Goal: Information Seeking & Learning: Learn about a topic

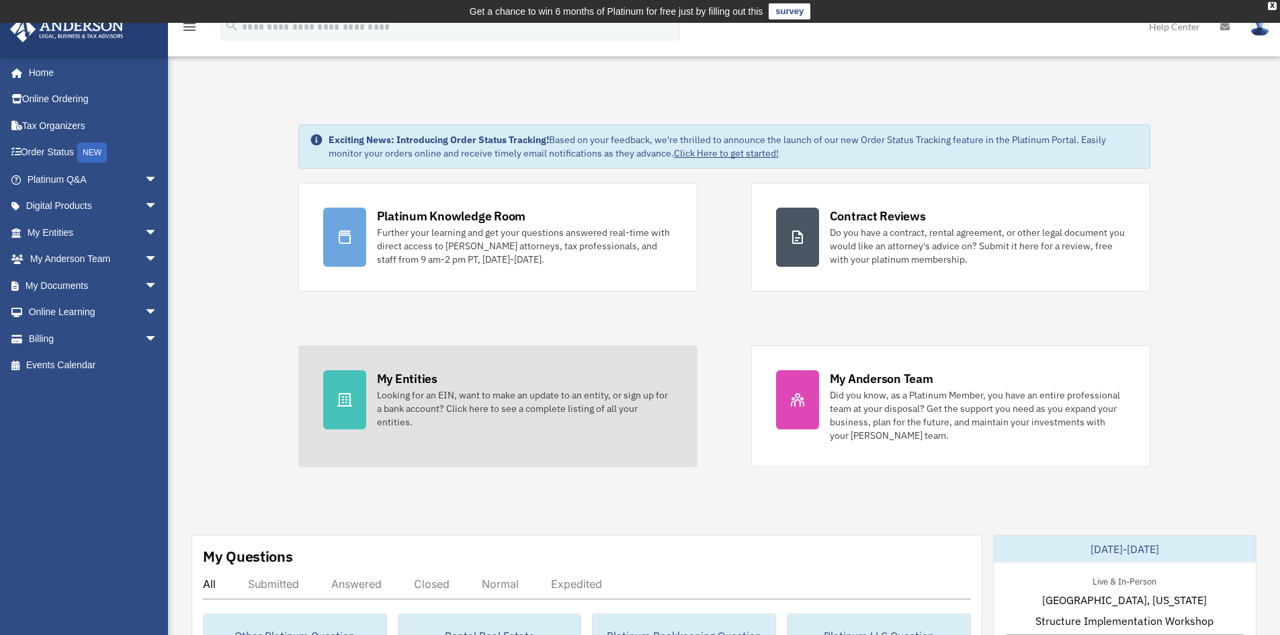
click at [412, 378] on div "My Entities" at bounding box center [407, 378] width 60 height 17
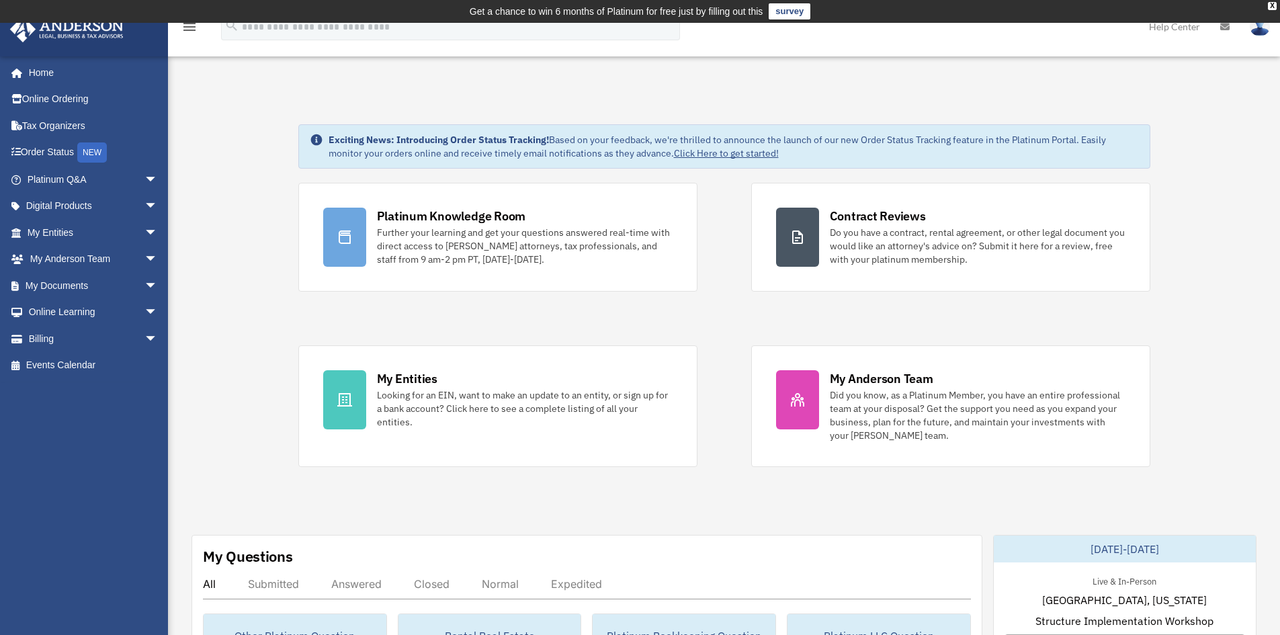
scroll to position [98, 0]
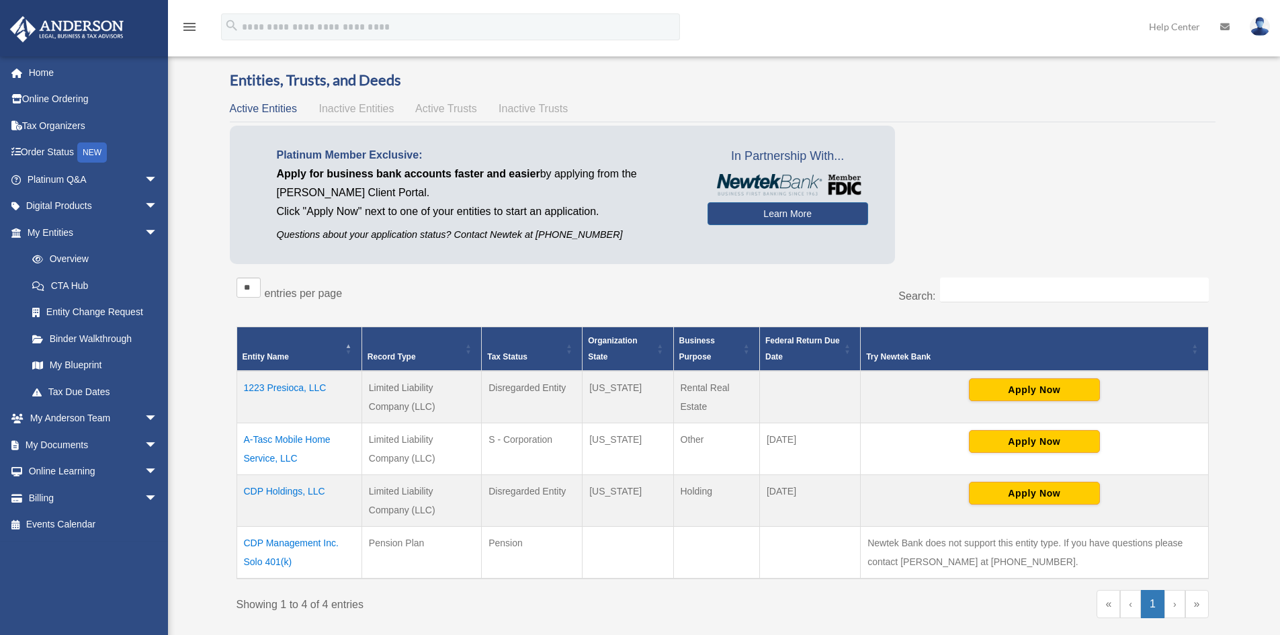
scroll to position [67, 0]
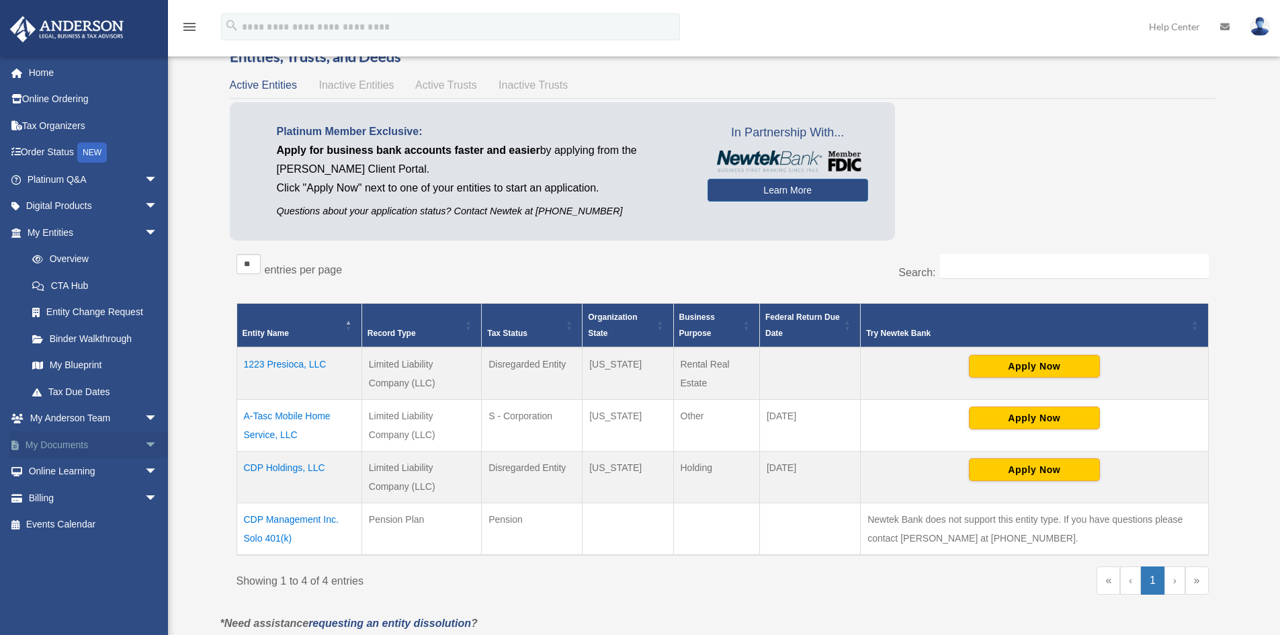
click at [79, 441] on link "My Documents arrow_drop_down" at bounding box center [93, 444] width 169 height 27
click at [144, 440] on span "arrow_drop_down" at bounding box center [157, 445] width 27 height 28
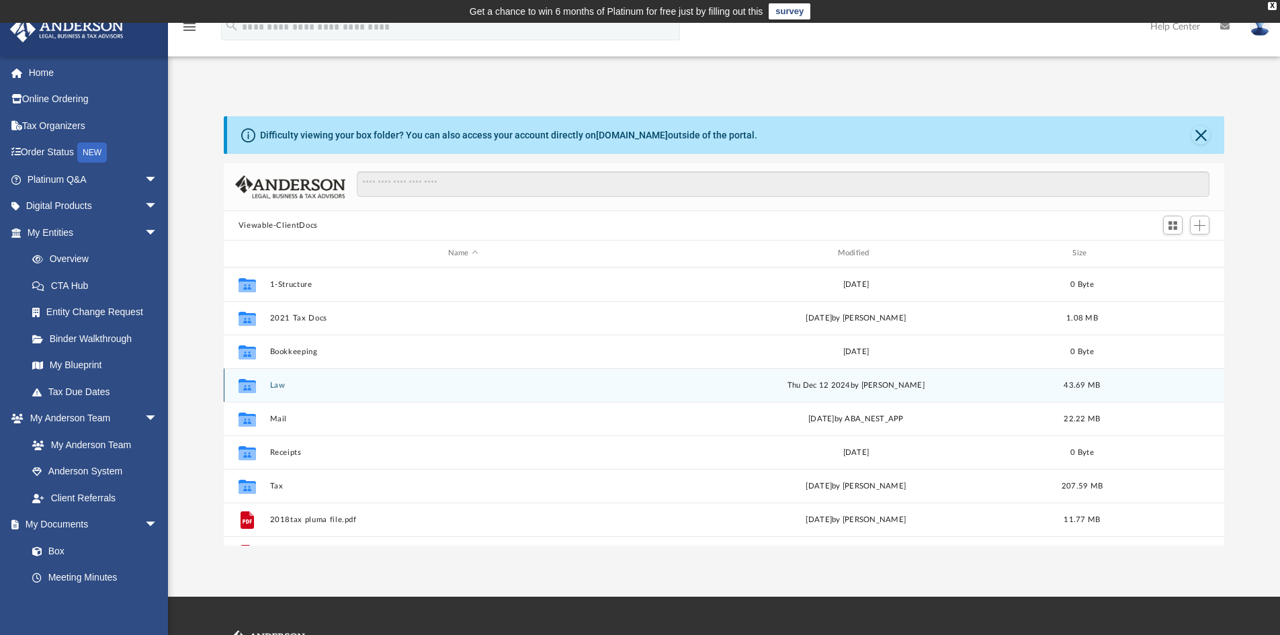
click at [277, 388] on button "Law" at bounding box center [462, 385] width 387 height 9
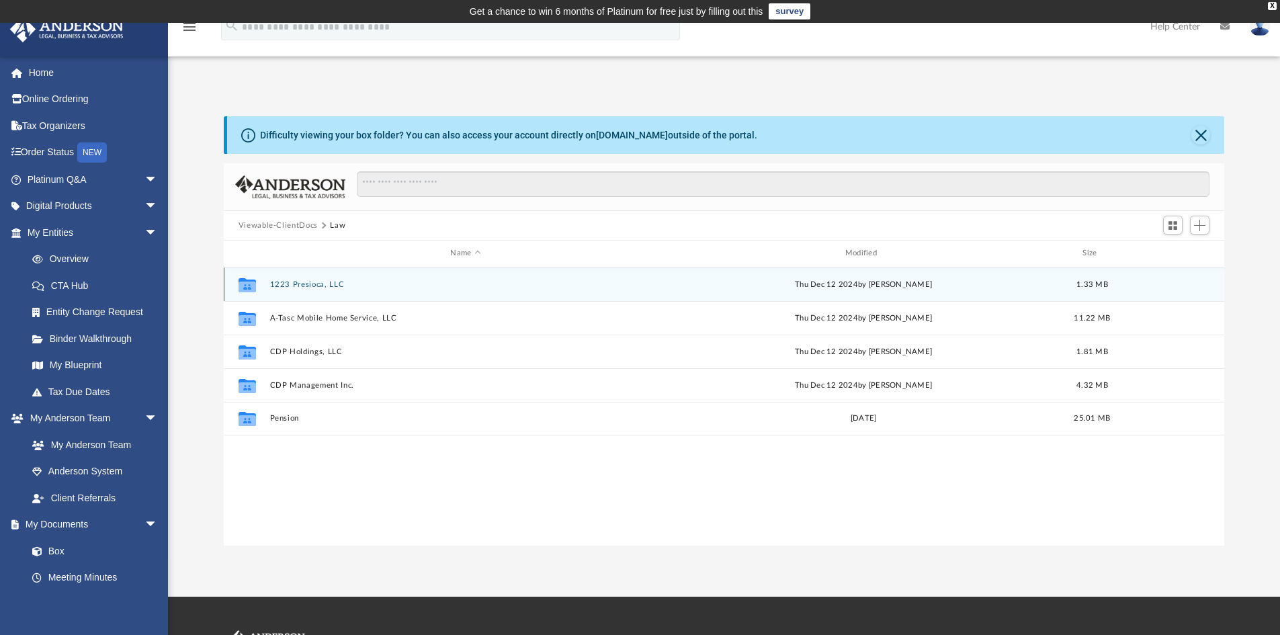
click at [283, 276] on div "Collaborated Folder 1223 Presioca, LLC [DATE] by [PERSON_NAME] 1.33 MB" at bounding box center [724, 284] width 1001 height 34
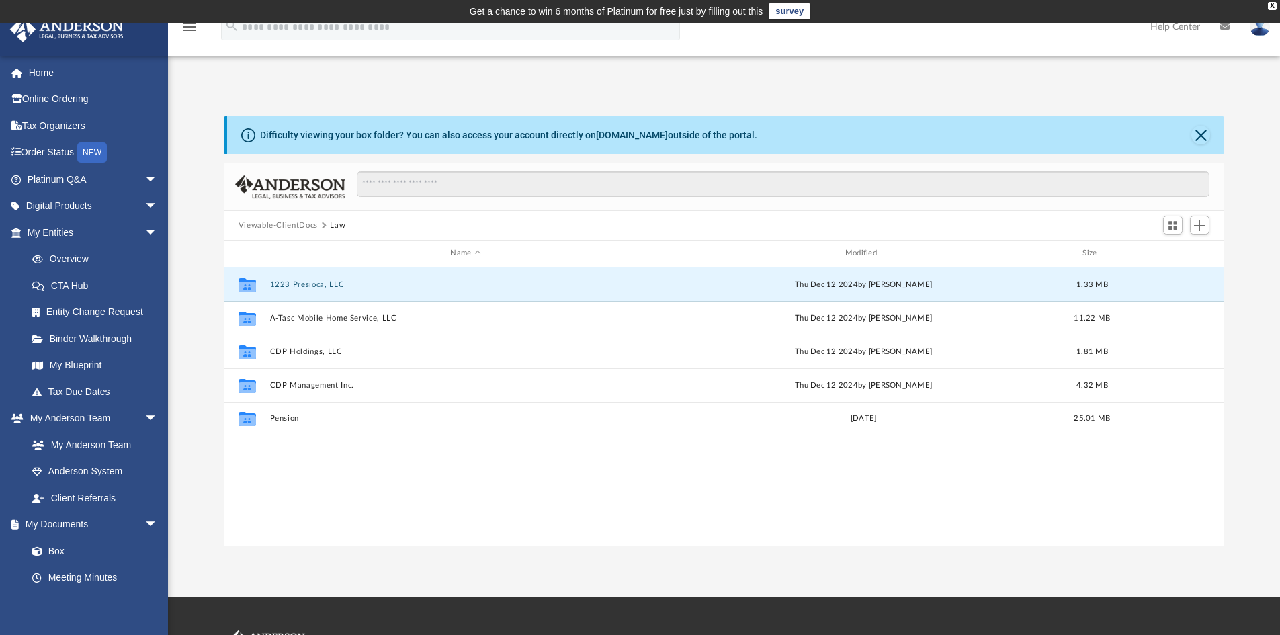
click at [283, 280] on button "1223 Presioca, LLC" at bounding box center [465, 284] width 392 height 9
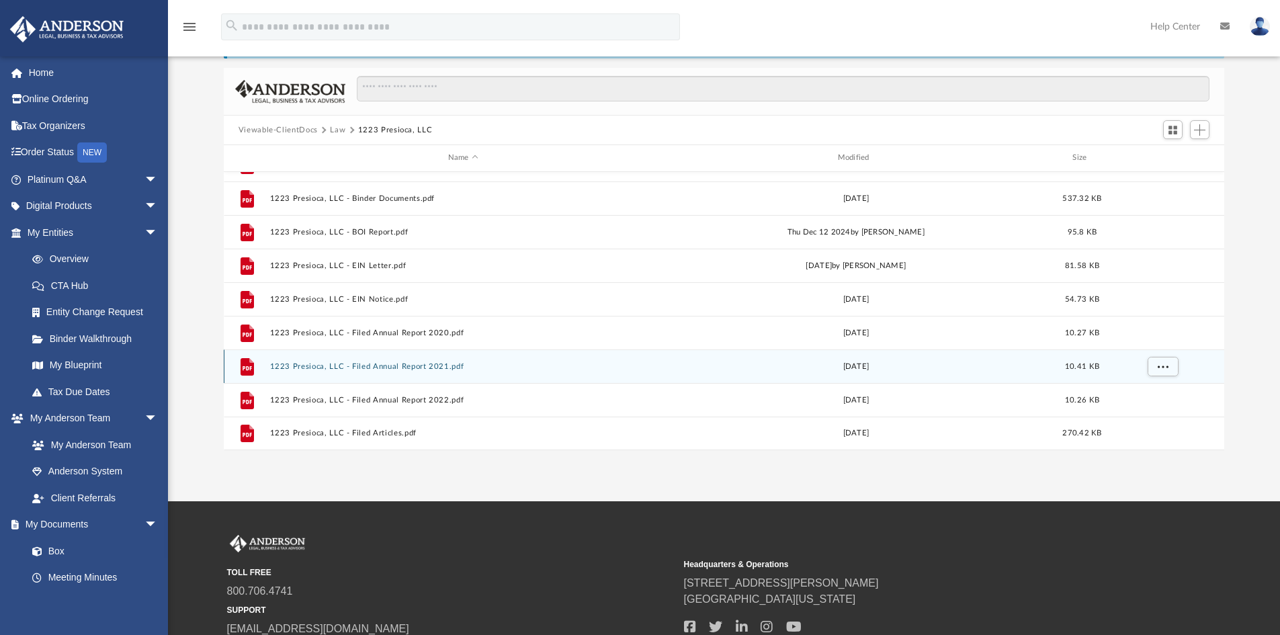
scroll to position [202, 0]
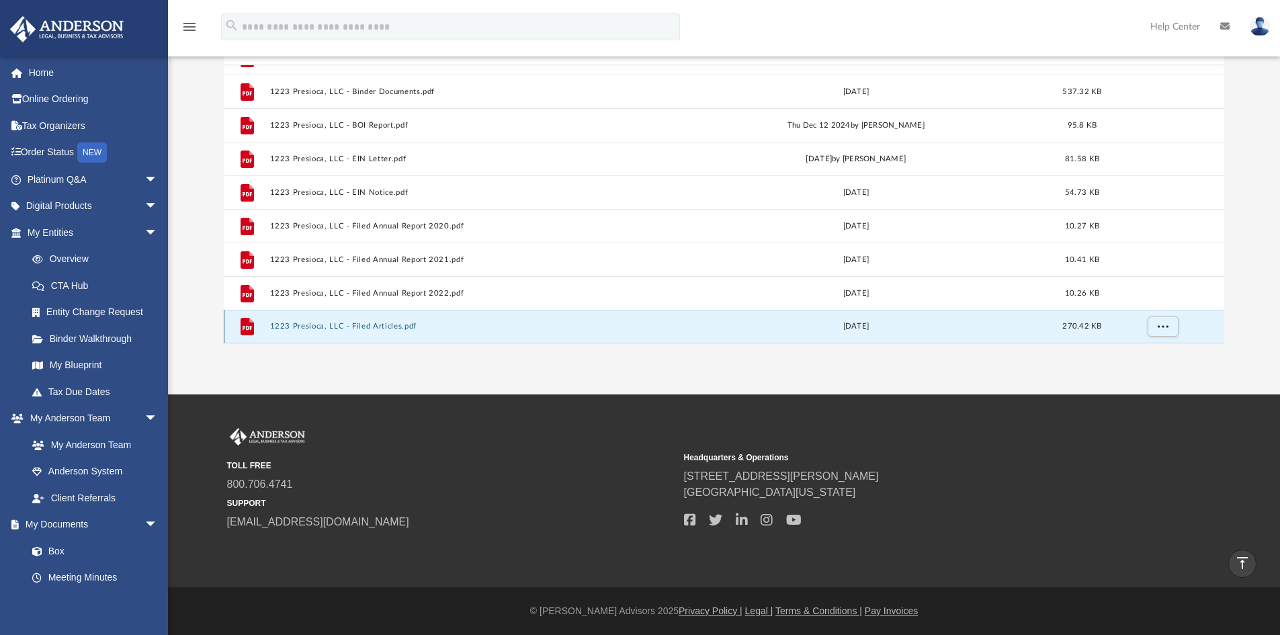
click at [384, 328] on button "1223 Presioca, LLC - Filed Articles.pdf" at bounding box center [462, 326] width 387 height 9
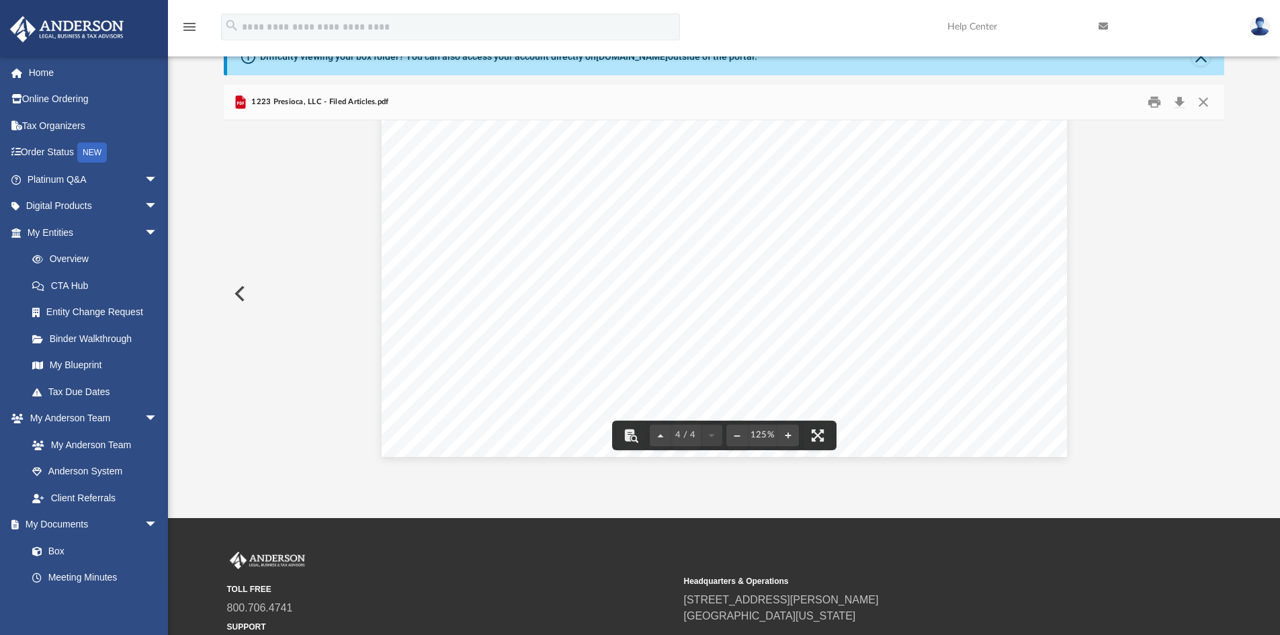
scroll to position [0, 0]
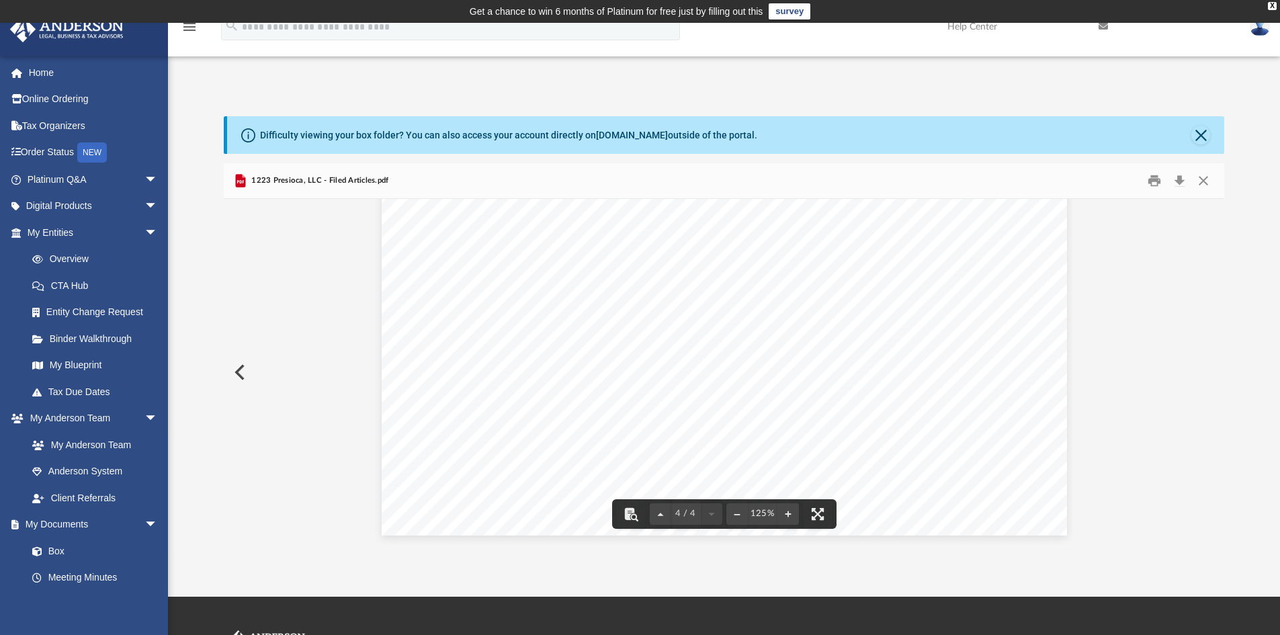
click at [247, 373] on button "Preview" at bounding box center [239, 372] width 30 height 38
click at [240, 369] on button "Preview" at bounding box center [239, 372] width 30 height 38
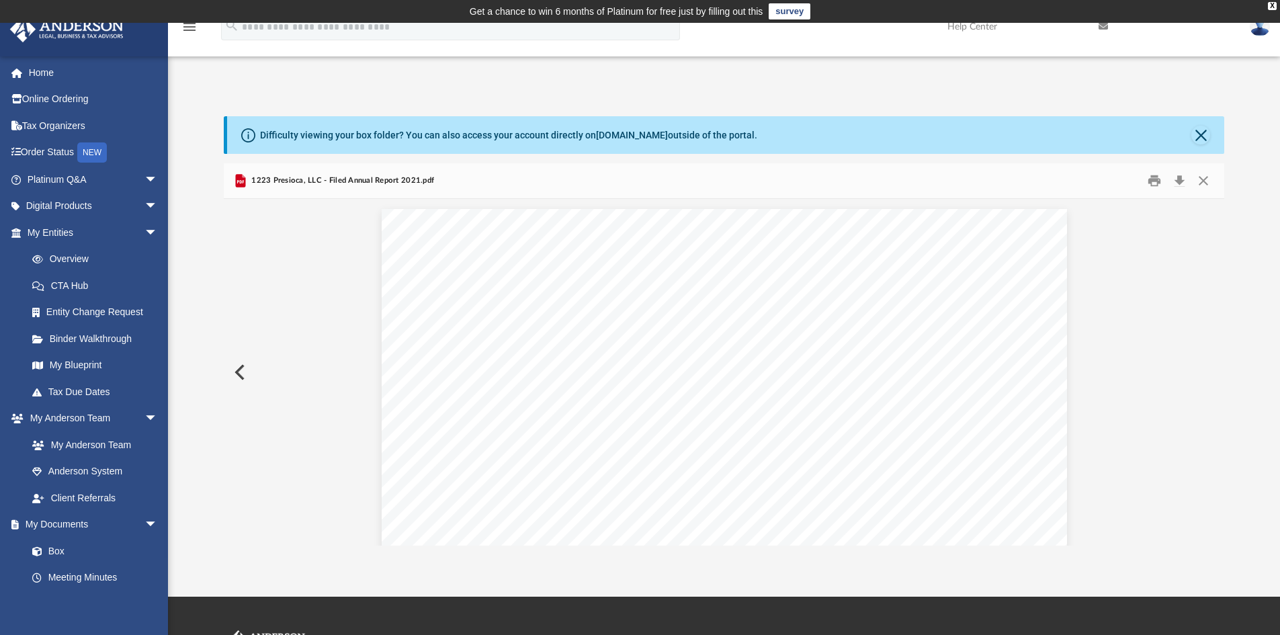
click at [240, 369] on button "Preview" at bounding box center [239, 372] width 30 height 38
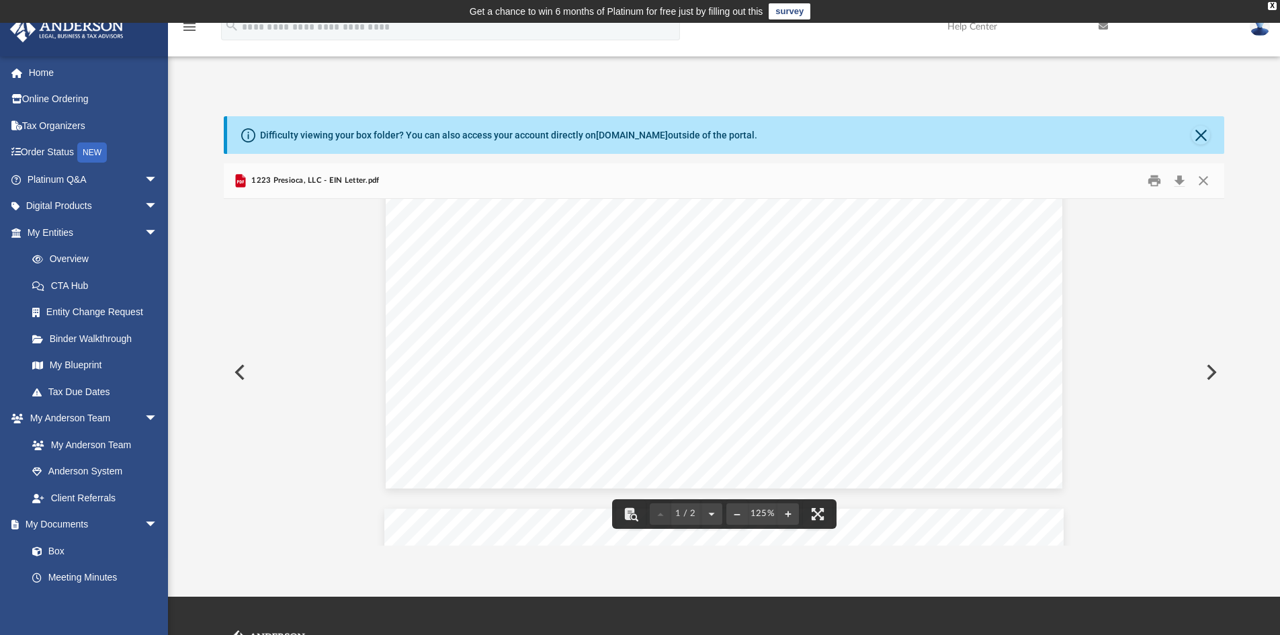
scroll to position [605, 0]
click at [236, 375] on button "Preview" at bounding box center [239, 372] width 30 height 38
click at [242, 361] on button "Preview" at bounding box center [239, 372] width 30 height 38
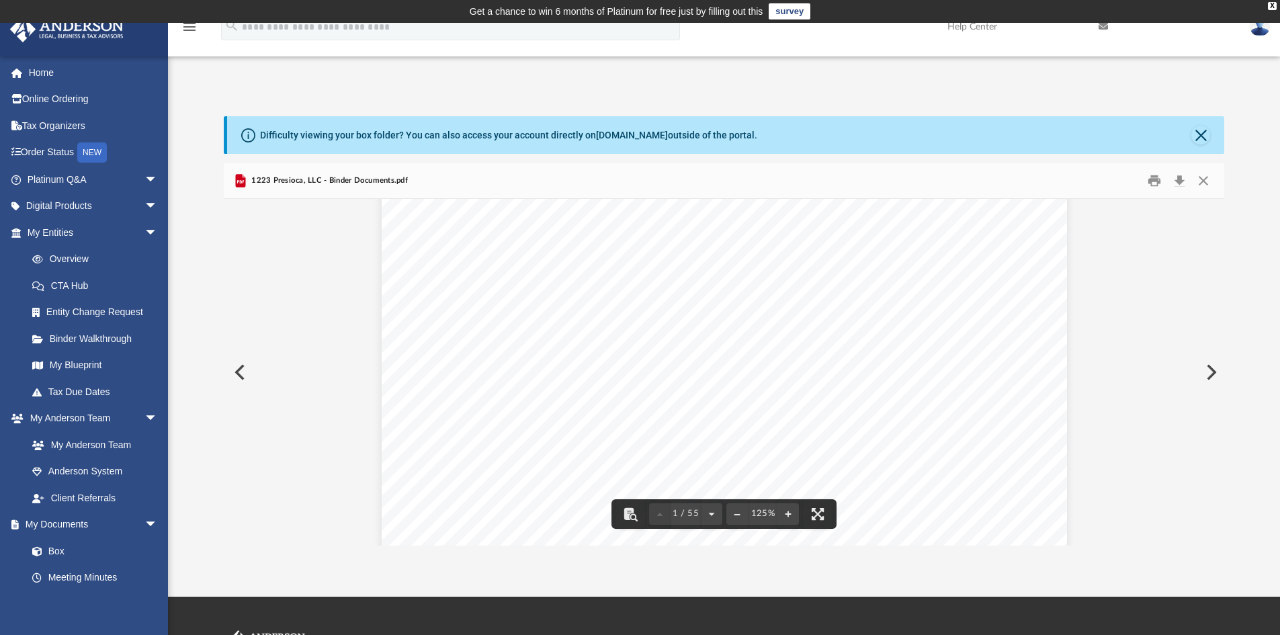
click at [234, 364] on button "Preview" at bounding box center [239, 372] width 30 height 38
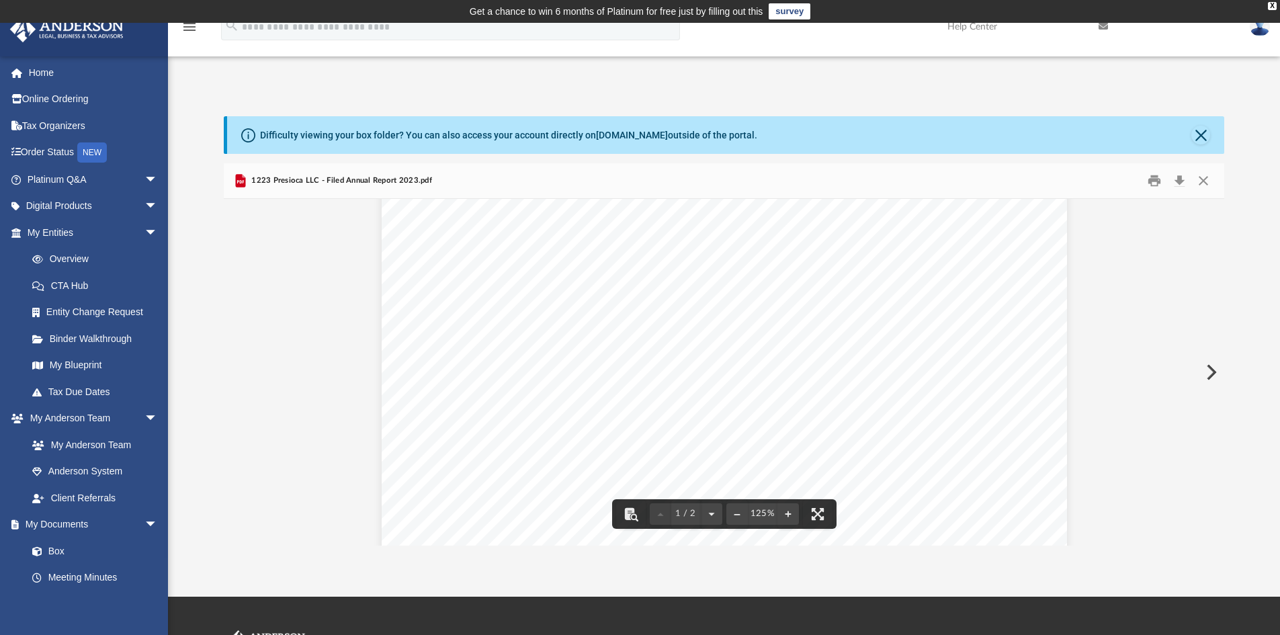
scroll to position [0, 0]
click at [105, 340] on link "Binder Walkthrough" at bounding box center [98, 338] width 159 height 27
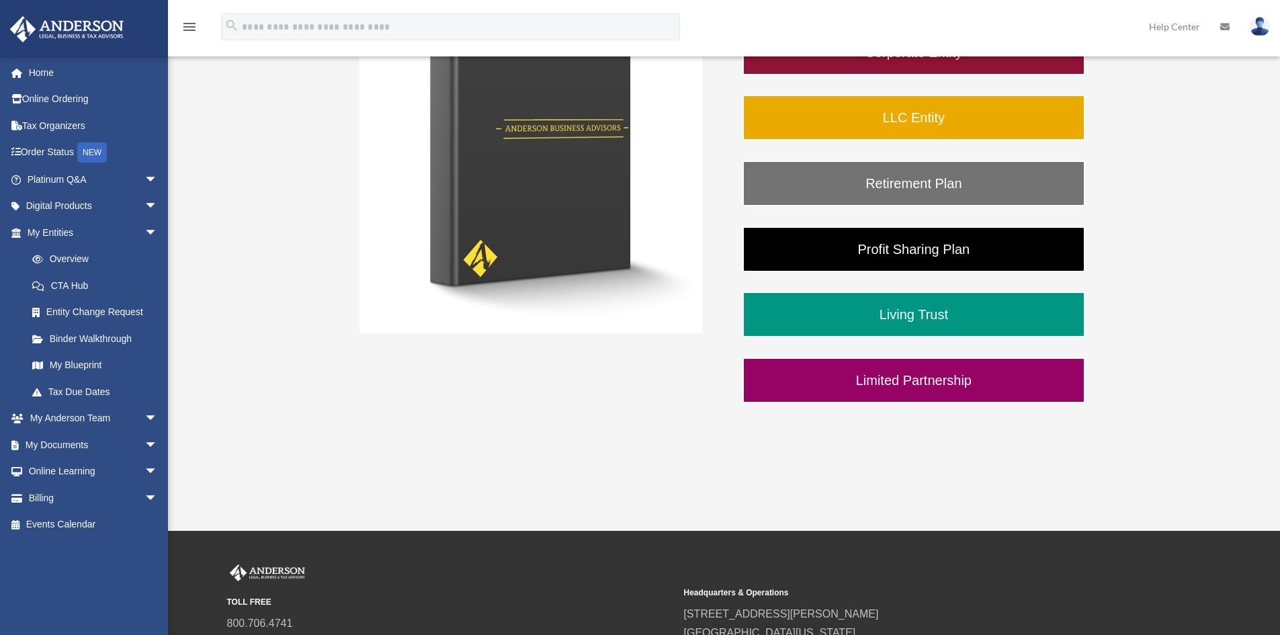
scroll to position [336, 0]
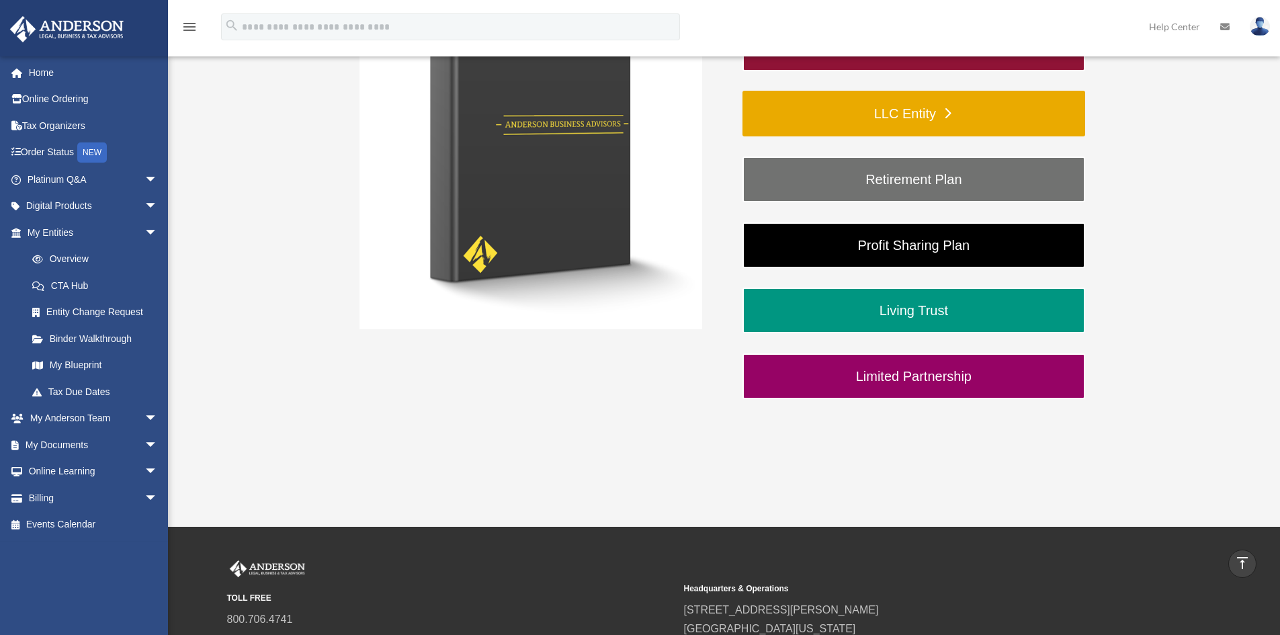
click at [906, 99] on link "LLC Entity" at bounding box center [913, 114] width 343 height 46
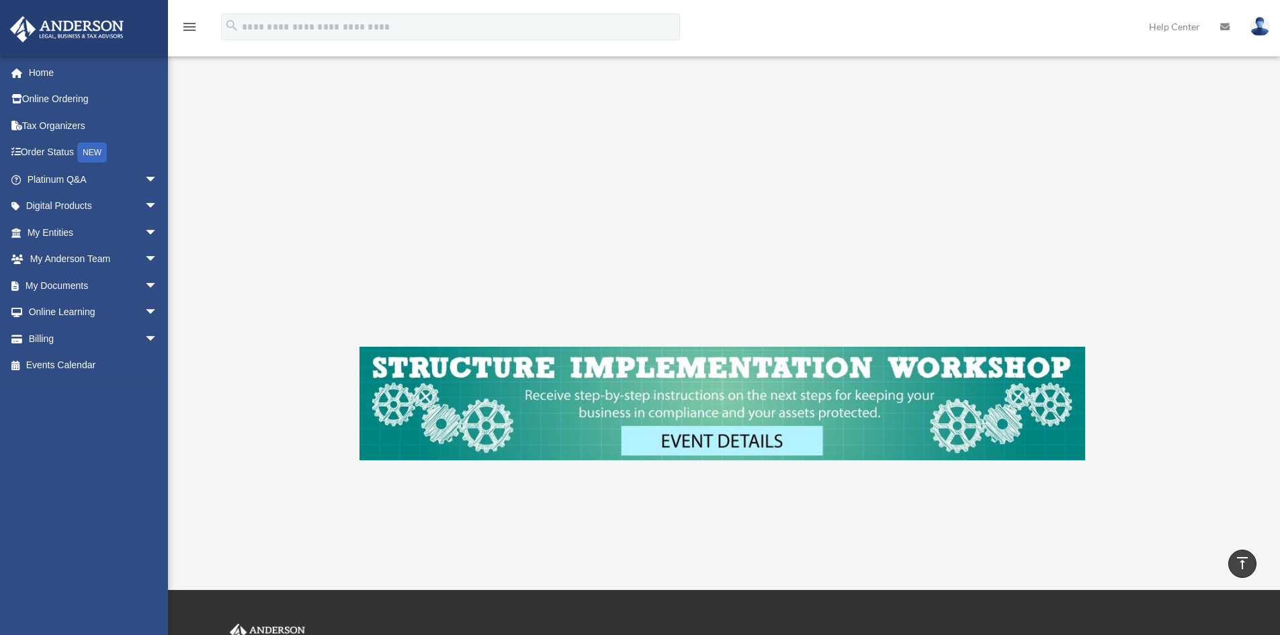
scroll to position [214, 0]
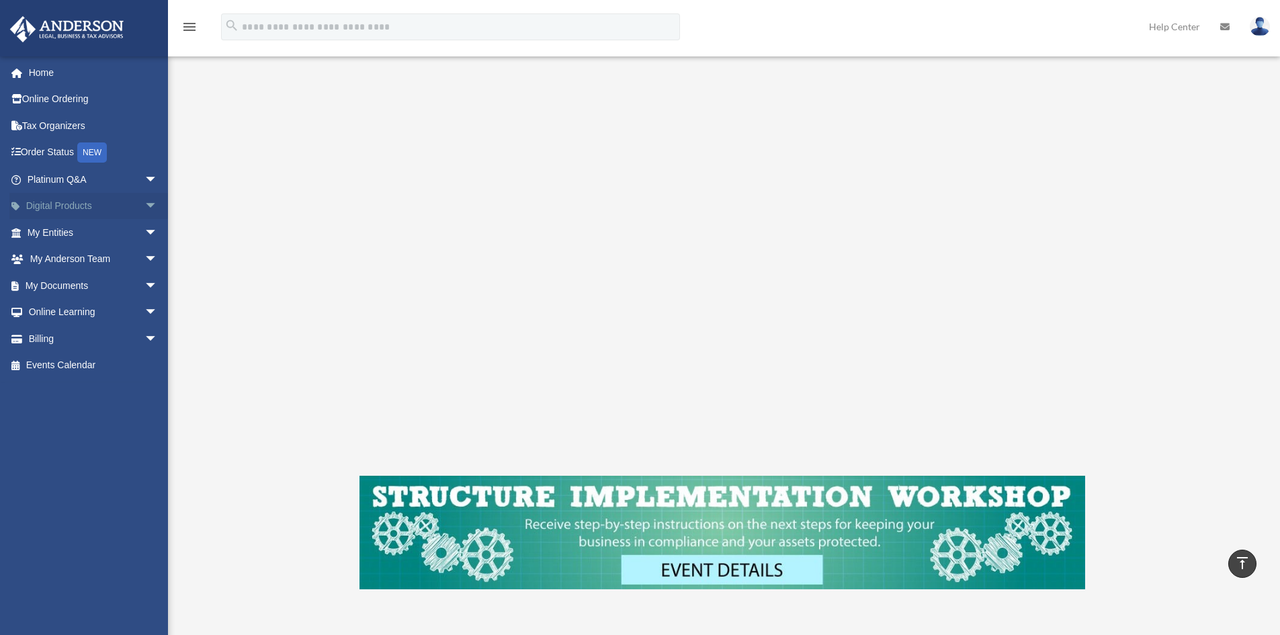
click at [78, 208] on link "Digital Products arrow_drop_down" at bounding box center [93, 206] width 169 height 27
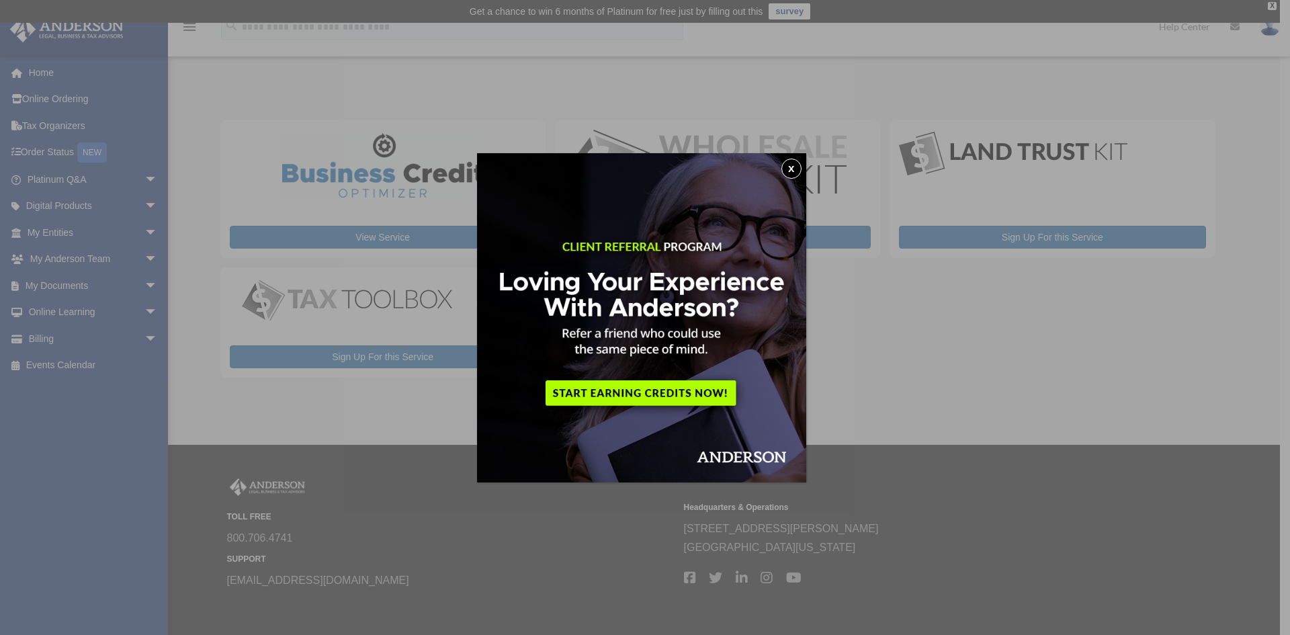
click at [797, 163] on button "x" at bounding box center [791, 169] width 20 height 20
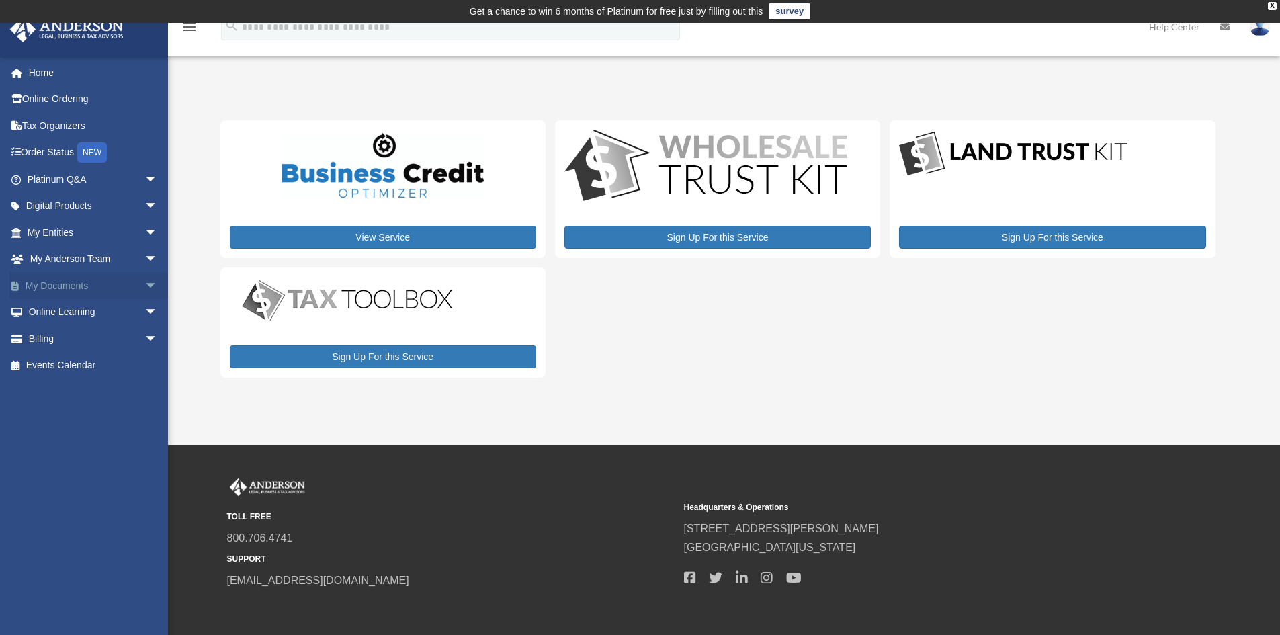
click at [126, 285] on link "My Documents arrow_drop_down" at bounding box center [93, 285] width 169 height 27
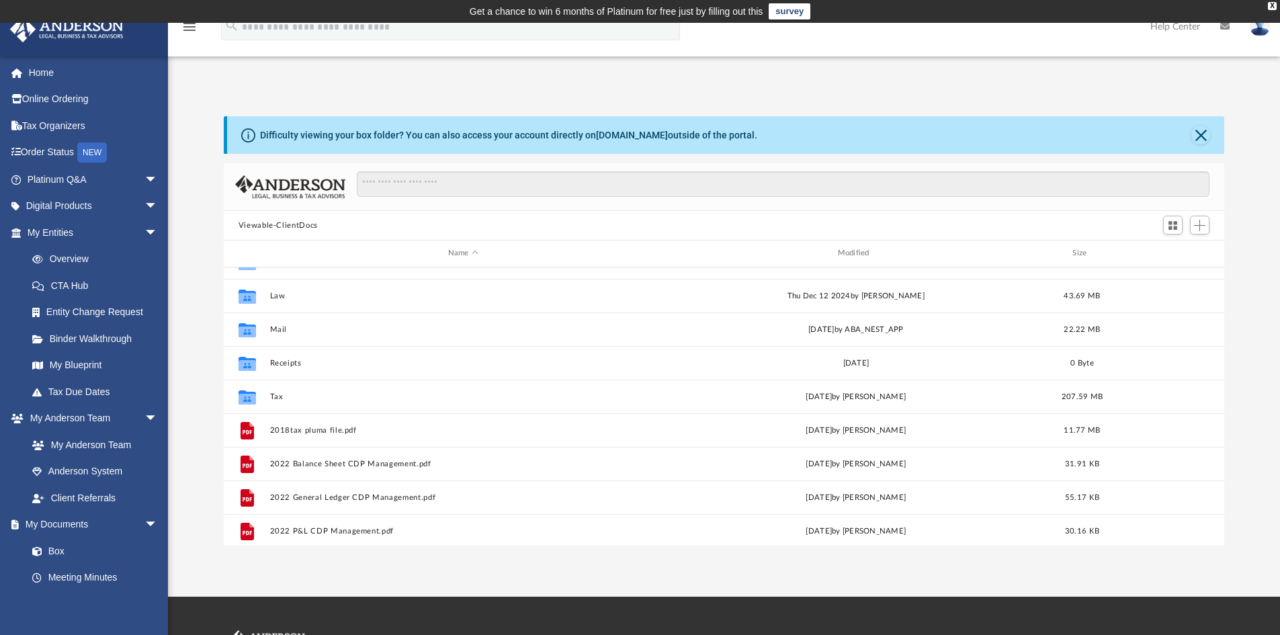
scroll to position [58, 0]
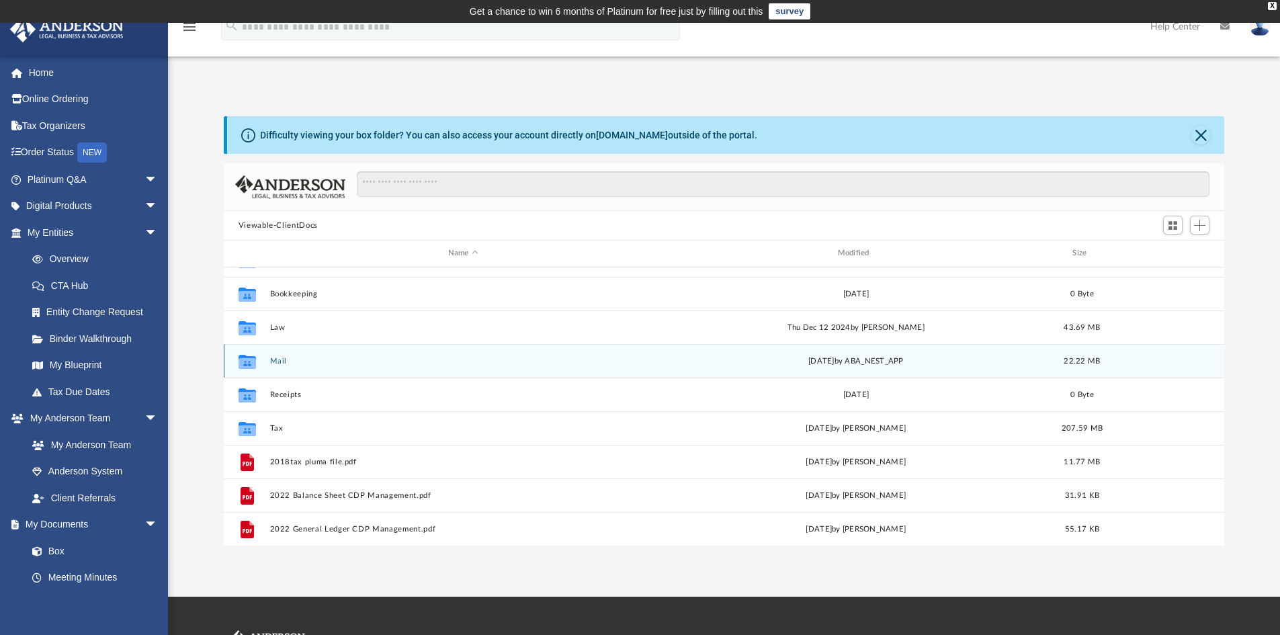
click at [266, 363] on div "Collaborated Folder Mail Mon Jul 21 2025 by ABA_NEST_APP 22.22 MB" at bounding box center [724, 361] width 1001 height 34
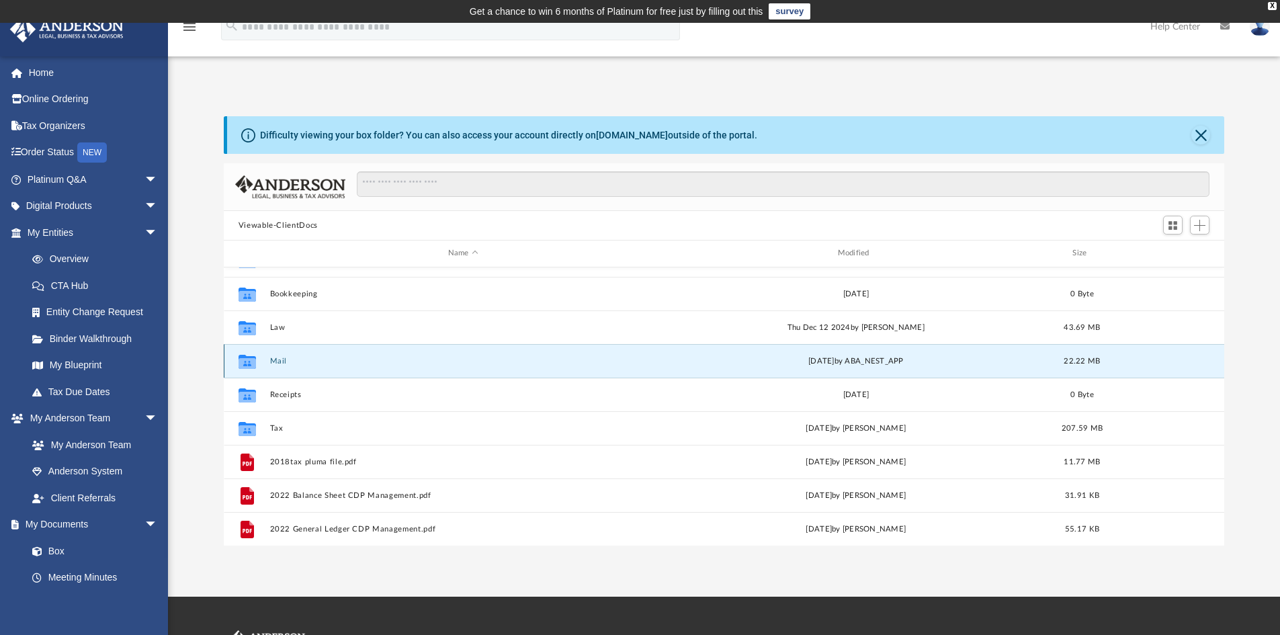
click at [278, 364] on button "Mail" at bounding box center [462, 361] width 387 height 9
click at [279, 363] on button "Mail" at bounding box center [462, 361] width 387 height 9
click at [252, 359] on icon "grid" at bounding box center [246, 362] width 17 height 11
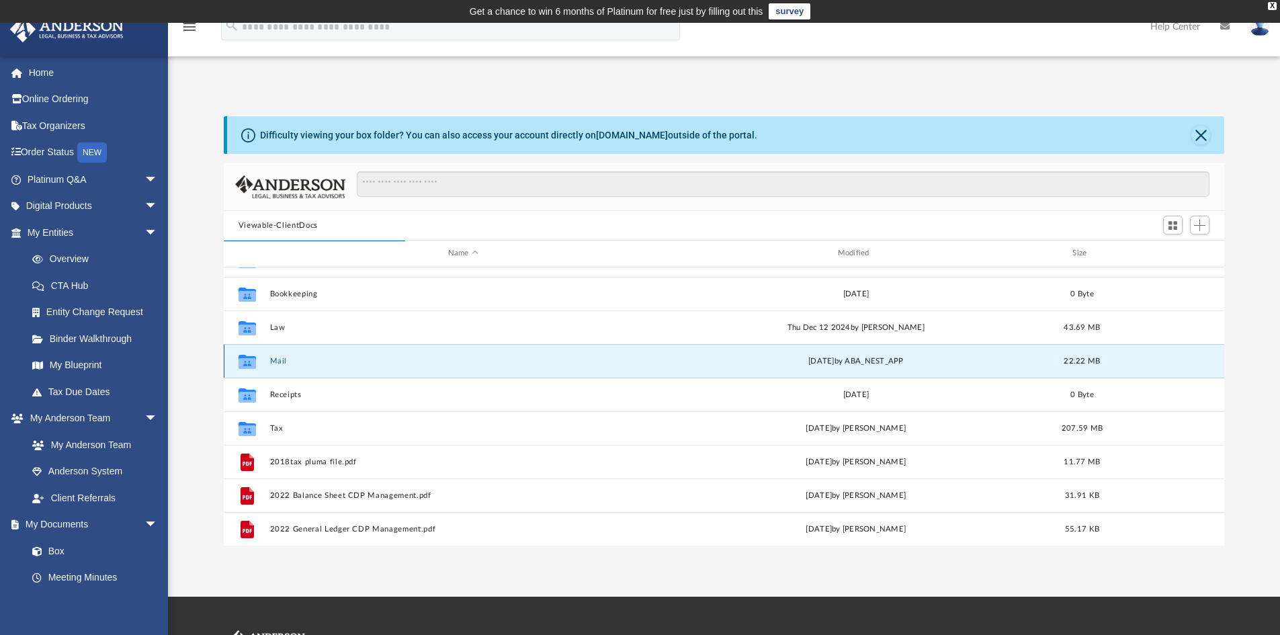
click at [276, 360] on button "Mail" at bounding box center [462, 361] width 387 height 9
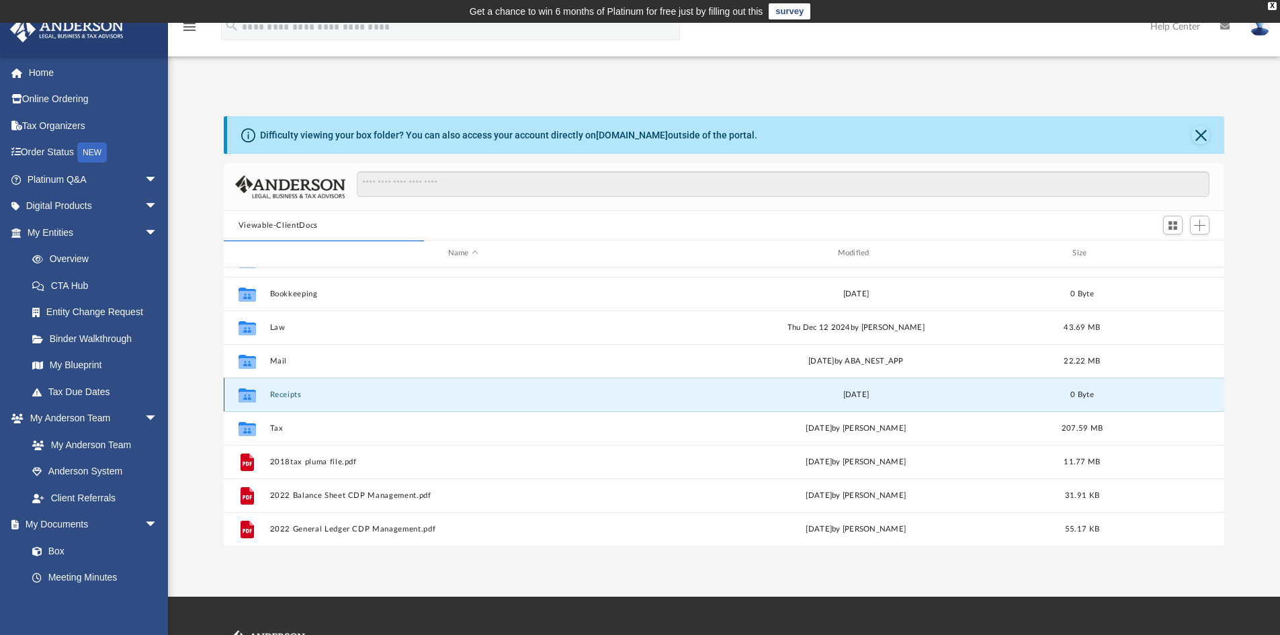
click at [278, 392] on button "Receipts" at bounding box center [462, 394] width 387 height 9
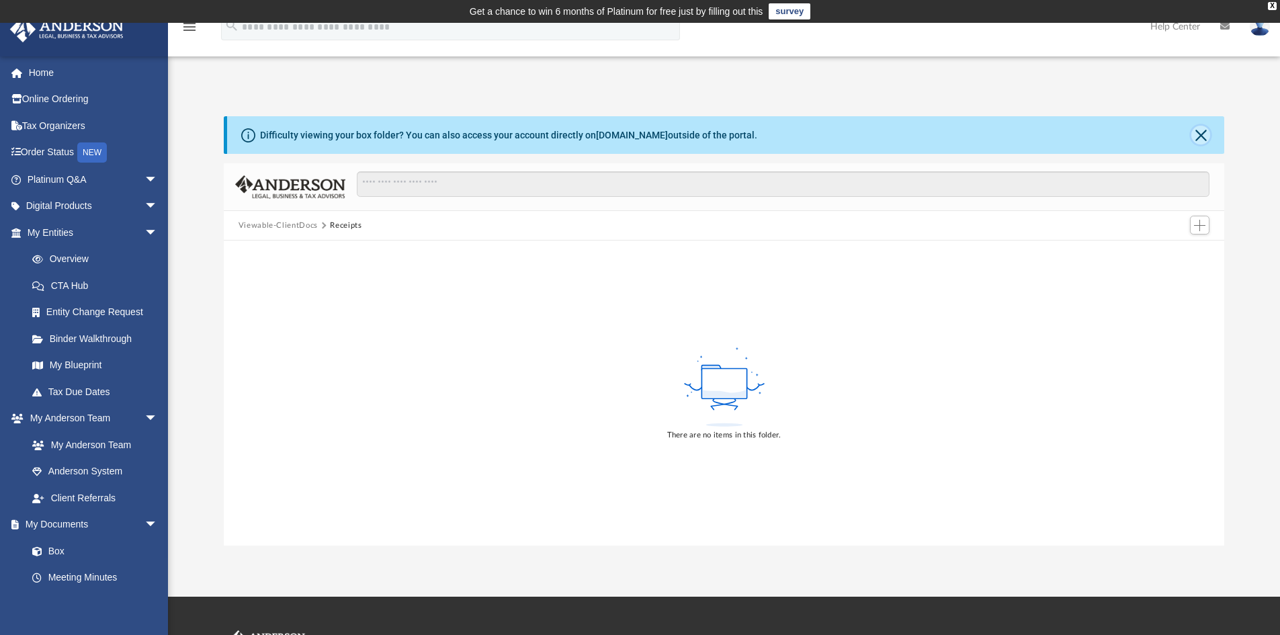
click at [1204, 135] on button "Close" at bounding box center [1200, 135] width 19 height 19
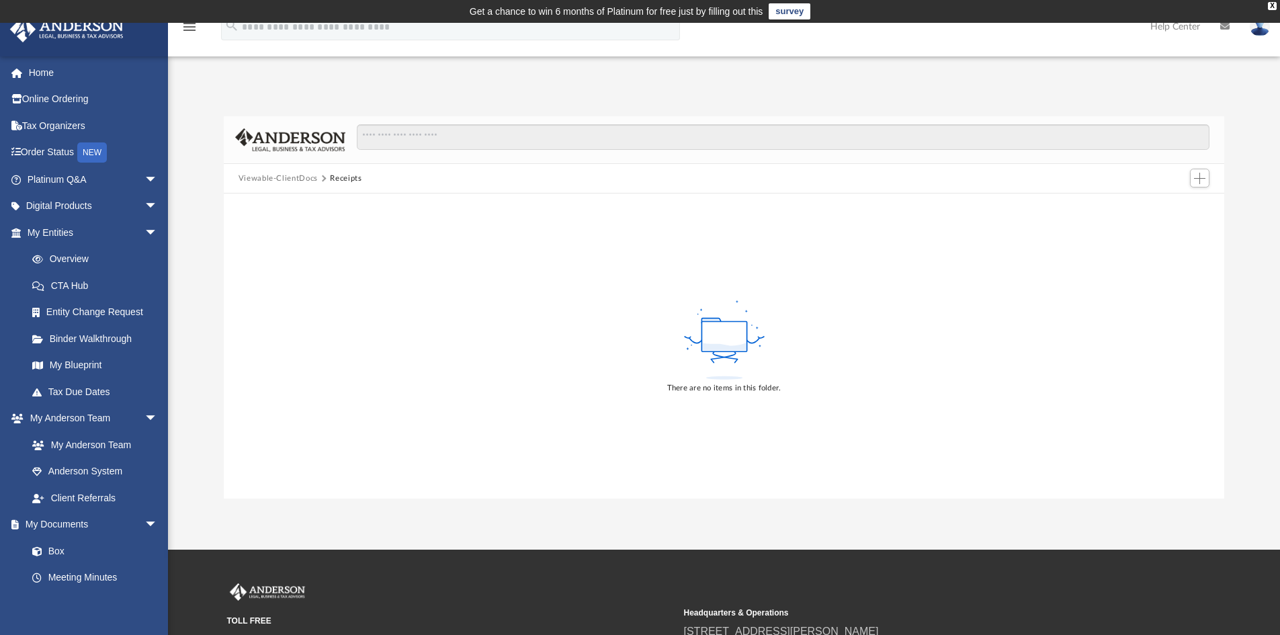
click at [285, 175] on button "Viewable-ClientDocs" at bounding box center [277, 179] width 79 height 12
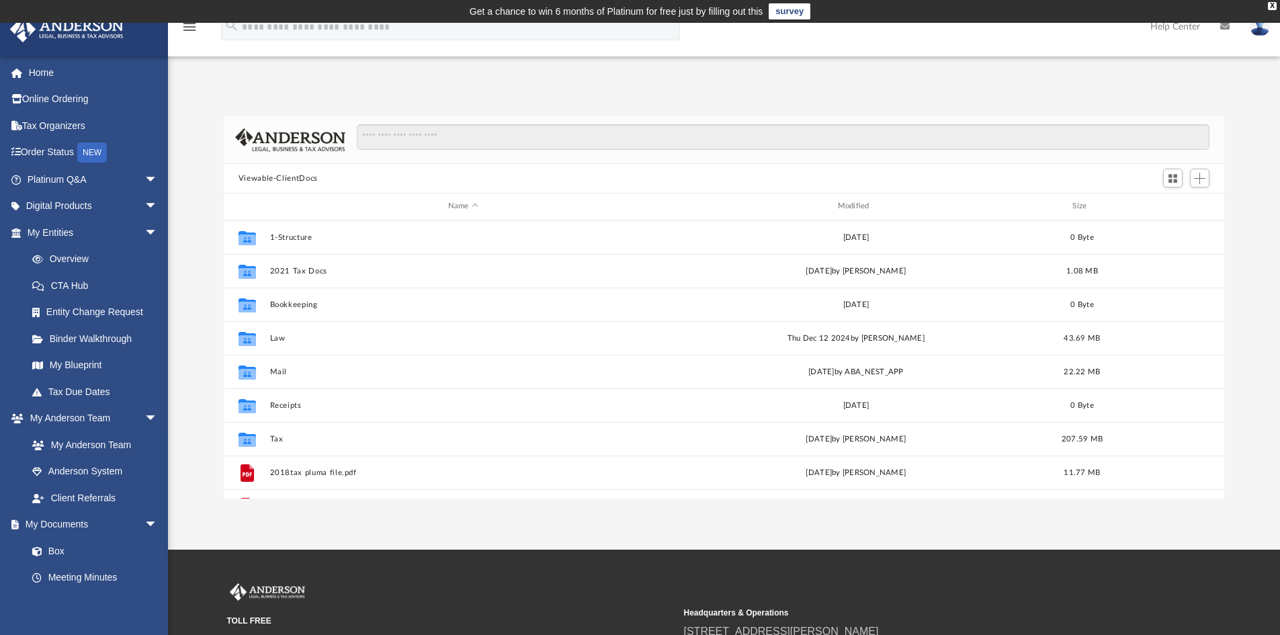
scroll to position [296, 990]
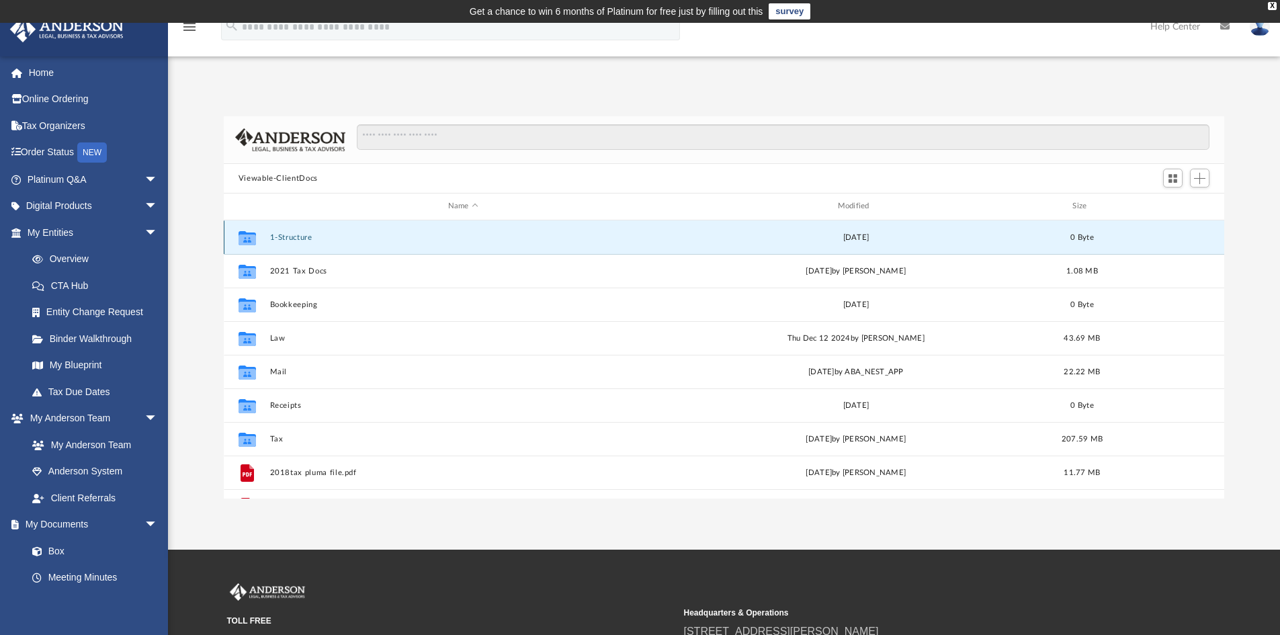
click at [298, 235] on button "1-Structure" at bounding box center [462, 237] width 387 height 9
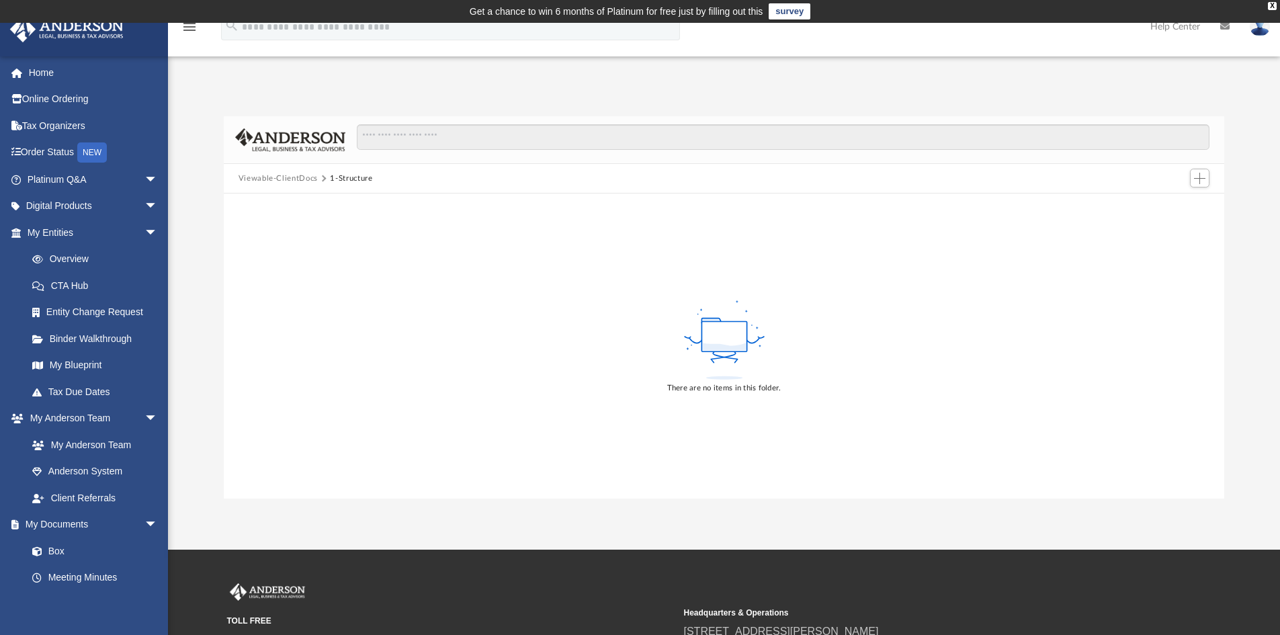
click at [273, 184] on button "Viewable-ClientDocs" at bounding box center [277, 179] width 79 height 12
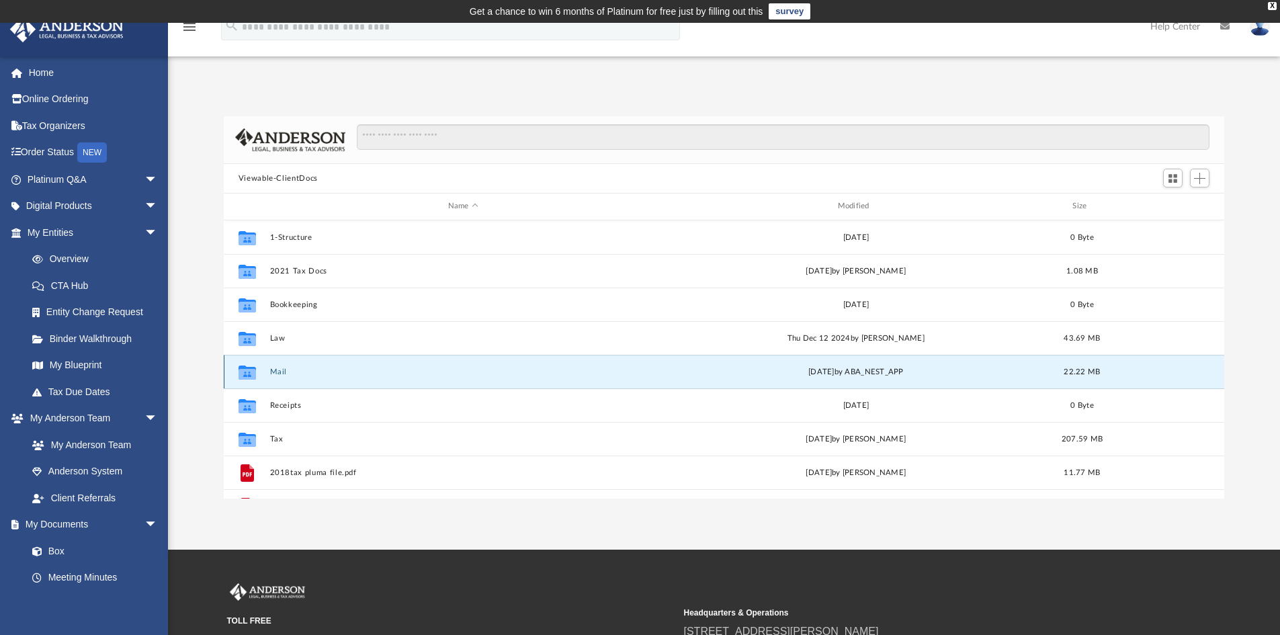
click at [269, 372] on button "Mail" at bounding box center [462, 371] width 387 height 9
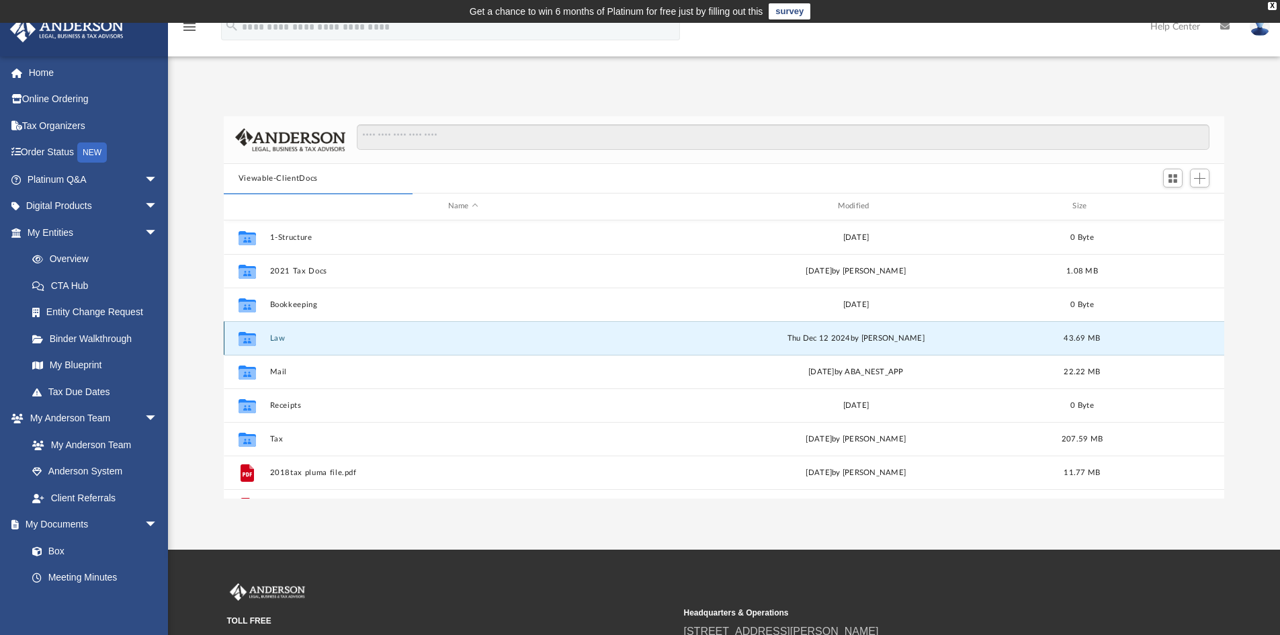
click at [277, 338] on button "Law" at bounding box center [462, 338] width 387 height 9
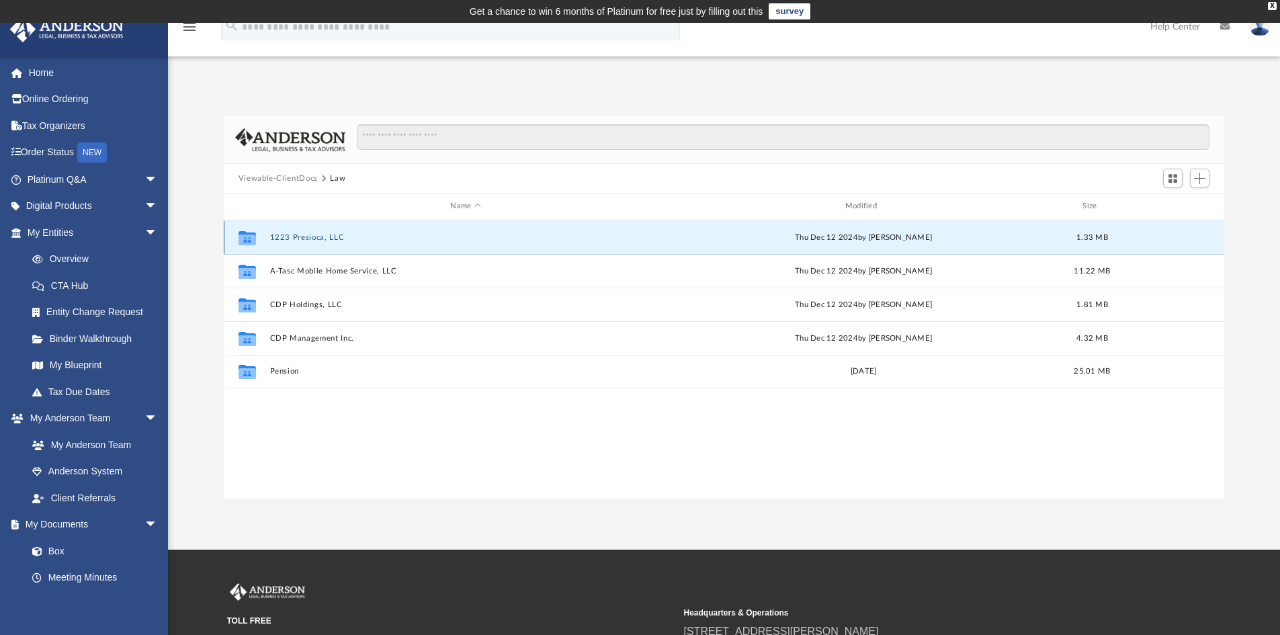
click at [294, 236] on button "1223 Presioca, LLC" at bounding box center [465, 237] width 392 height 9
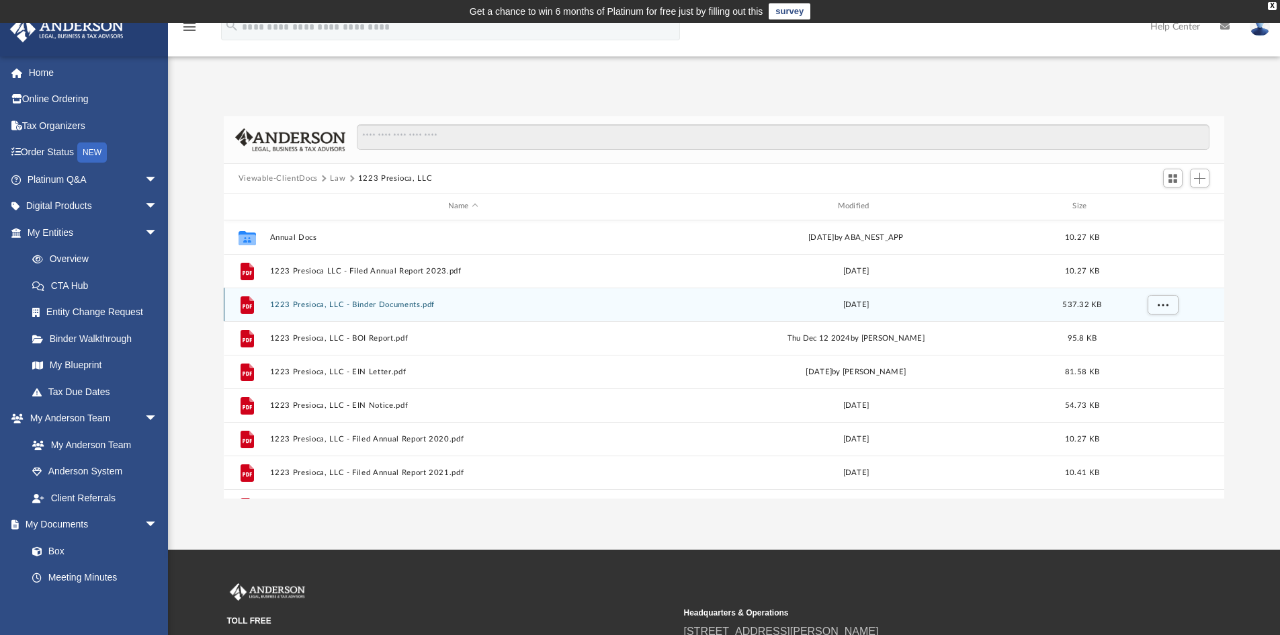
click at [386, 304] on button "1223 Presioca, LLC - Binder Documents.pdf" at bounding box center [462, 304] width 387 height 9
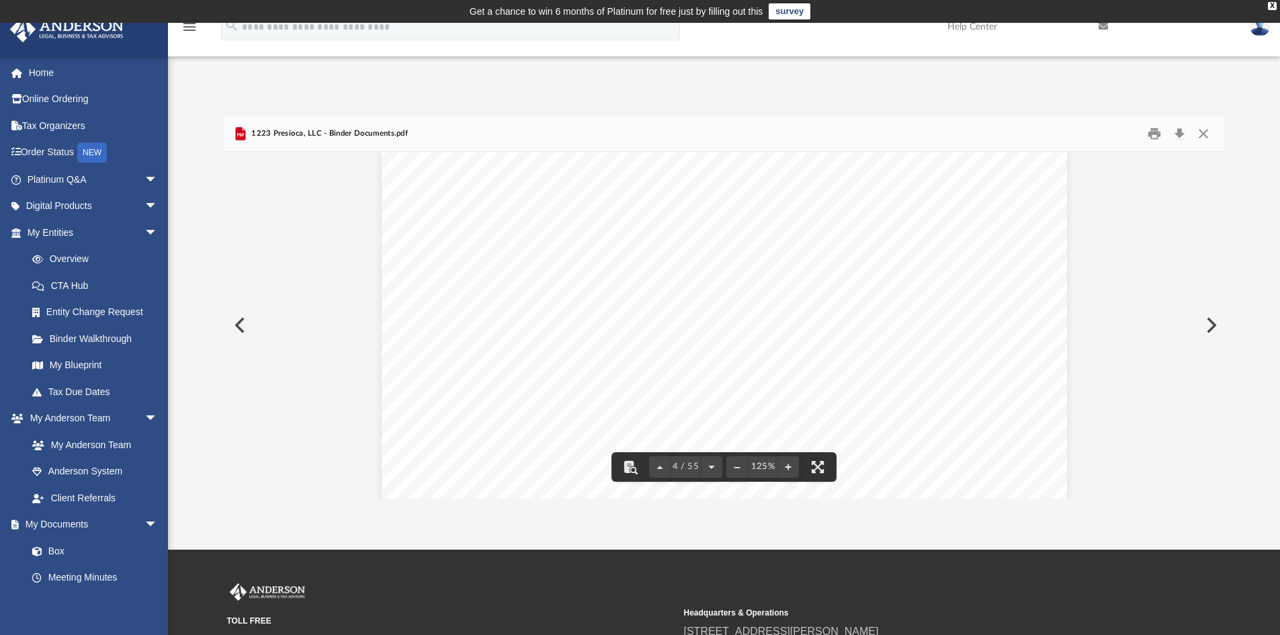
scroll to position [3023, 0]
click at [233, 328] on button "Preview" at bounding box center [239, 325] width 30 height 38
click at [1209, 322] on button "Preview" at bounding box center [1210, 325] width 30 height 38
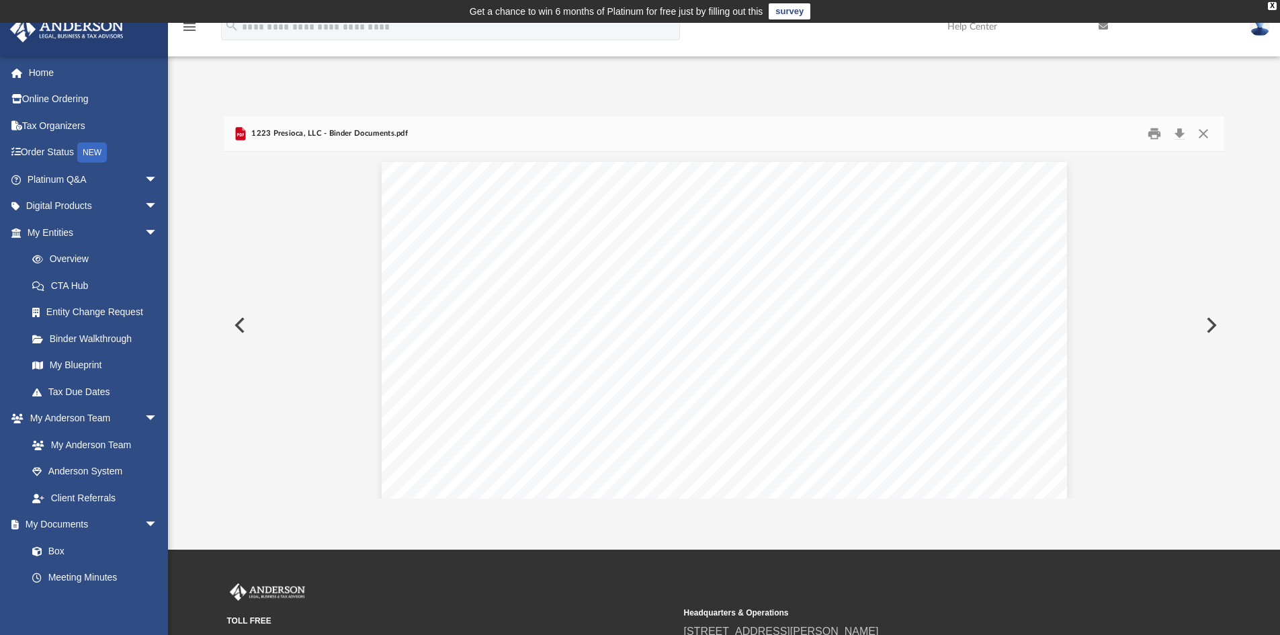
scroll to position [2721, 0]
click at [1209, 322] on button "Preview" at bounding box center [1210, 325] width 30 height 38
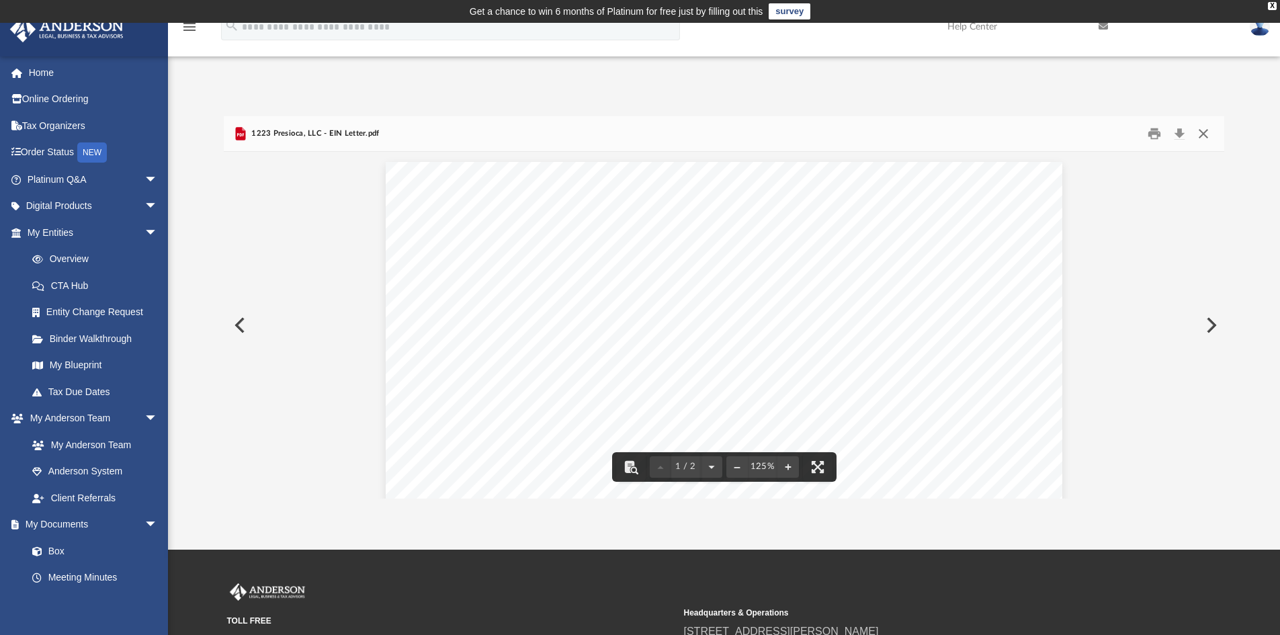
click at [1200, 132] on button "Close" at bounding box center [1203, 134] width 24 height 21
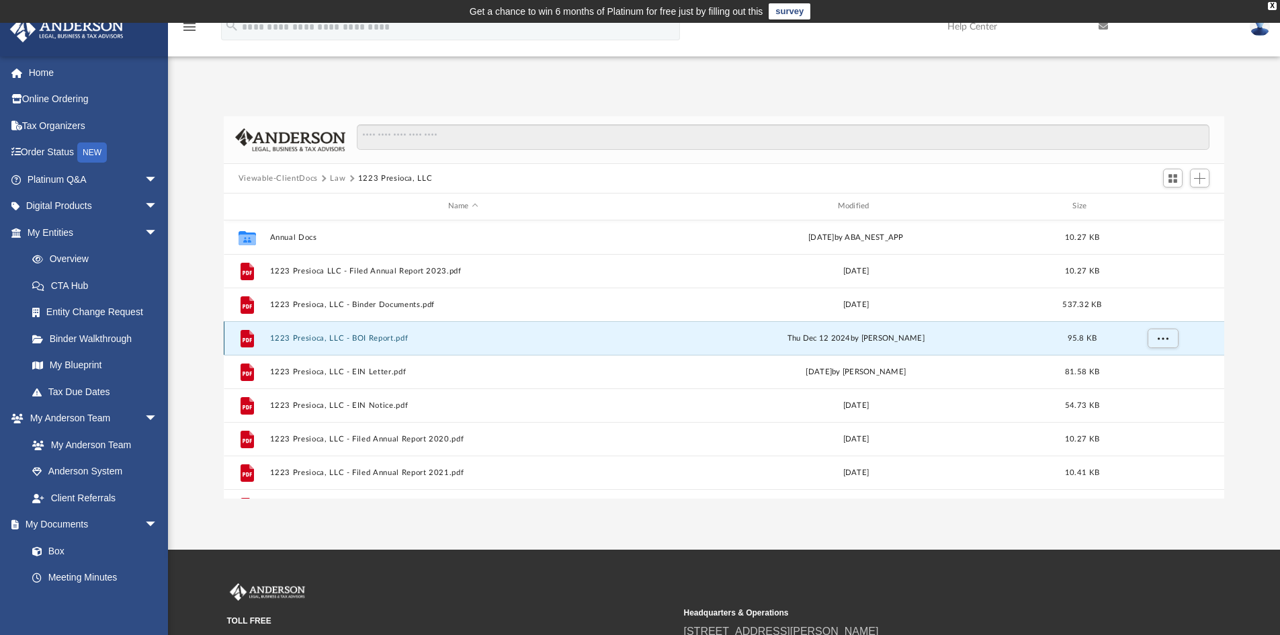
click at [377, 336] on button "1223 Presioca, LLC - BOI Report.pdf" at bounding box center [462, 338] width 387 height 9
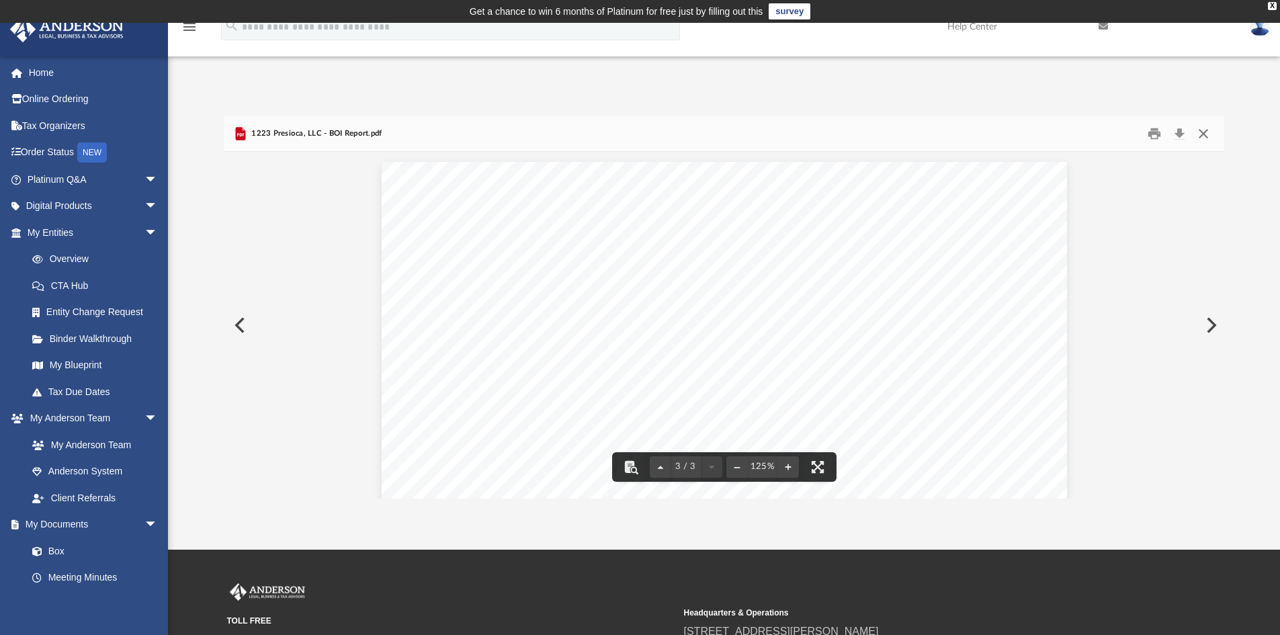
click at [1204, 133] on button "Close" at bounding box center [1203, 134] width 24 height 21
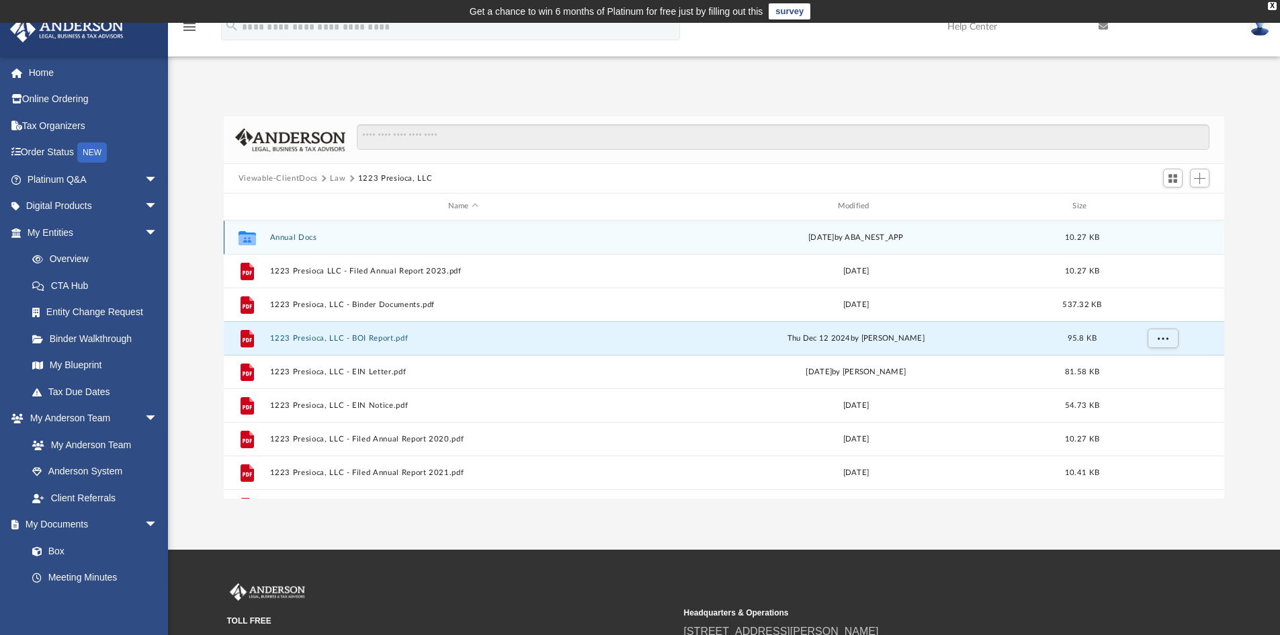
click at [298, 233] on button "Annual Docs" at bounding box center [462, 237] width 387 height 9
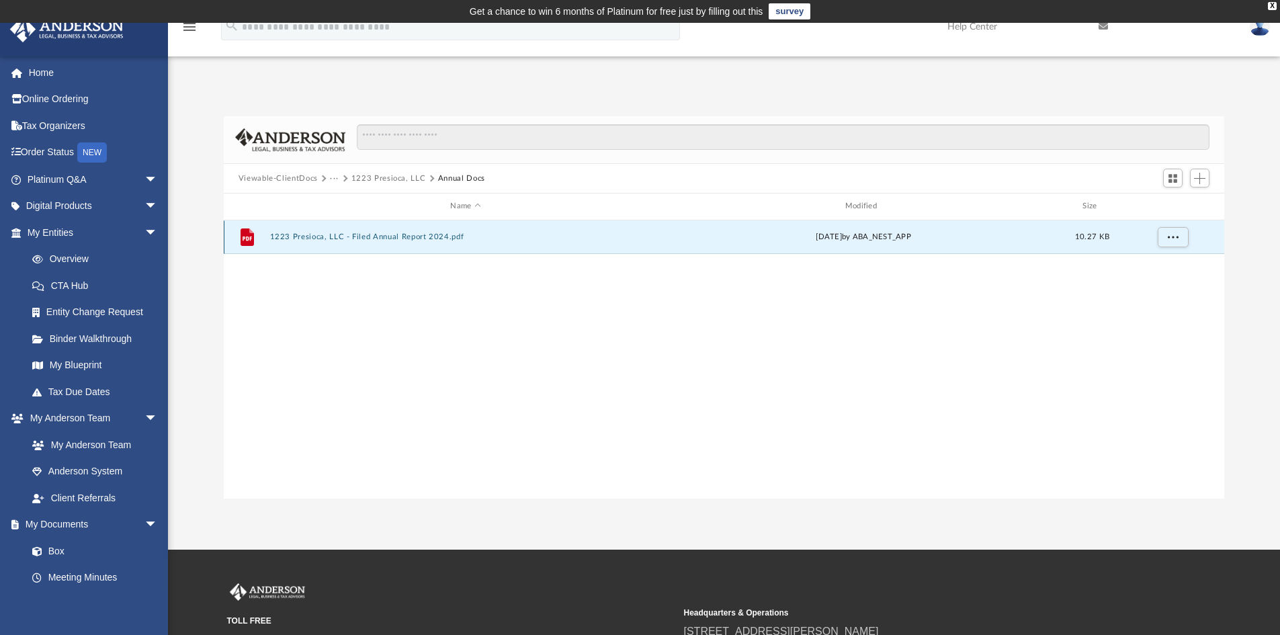
click at [326, 236] on button "1223 Presioca, LLC - Filed Annual Report 2024.pdf" at bounding box center [465, 236] width 392 height 9
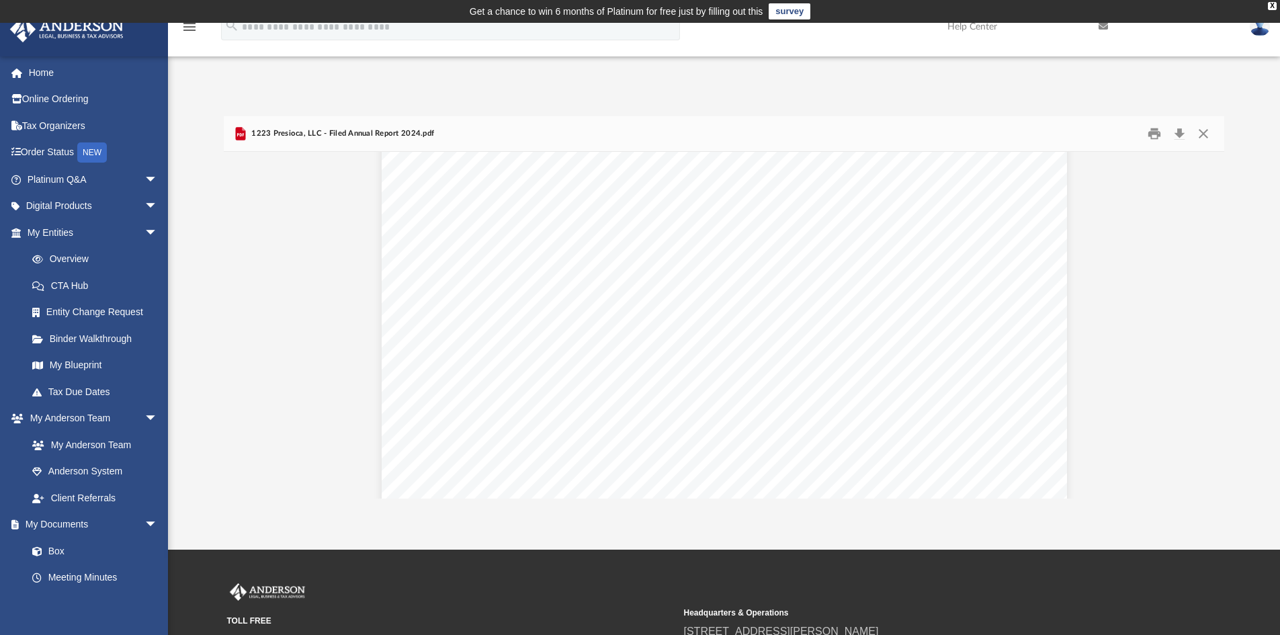
scroll to position [1467, 0]
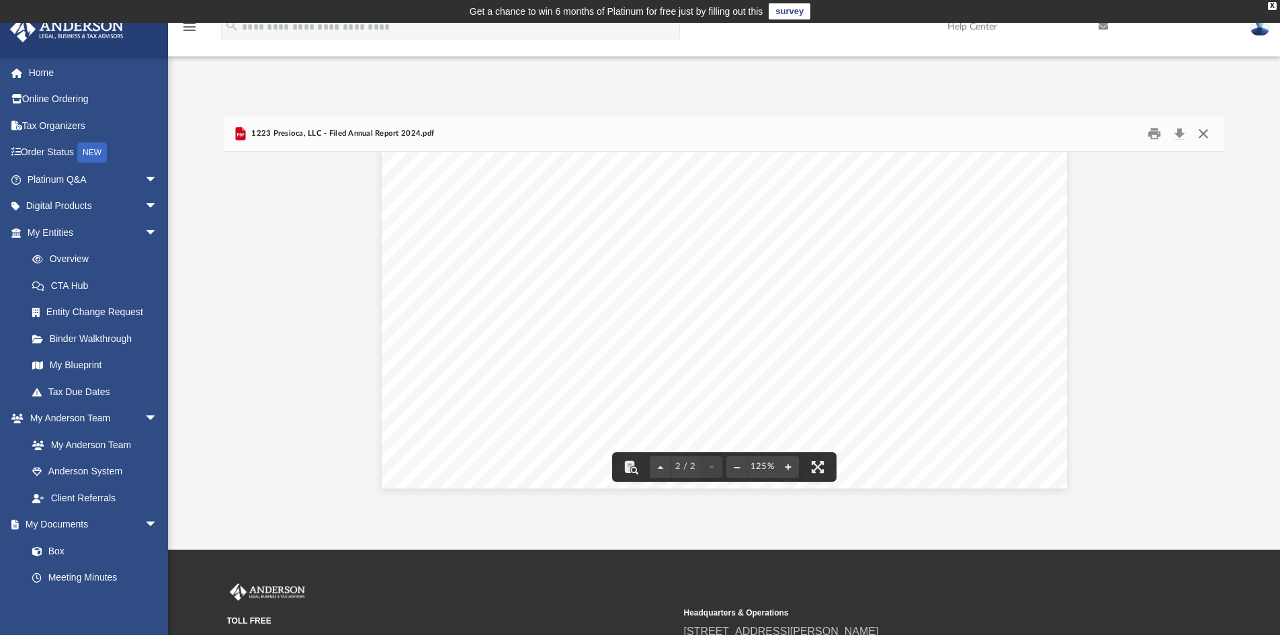
click at [1204, 126] on button "Close" at bounding box center [1203, 134] width 24 height 21
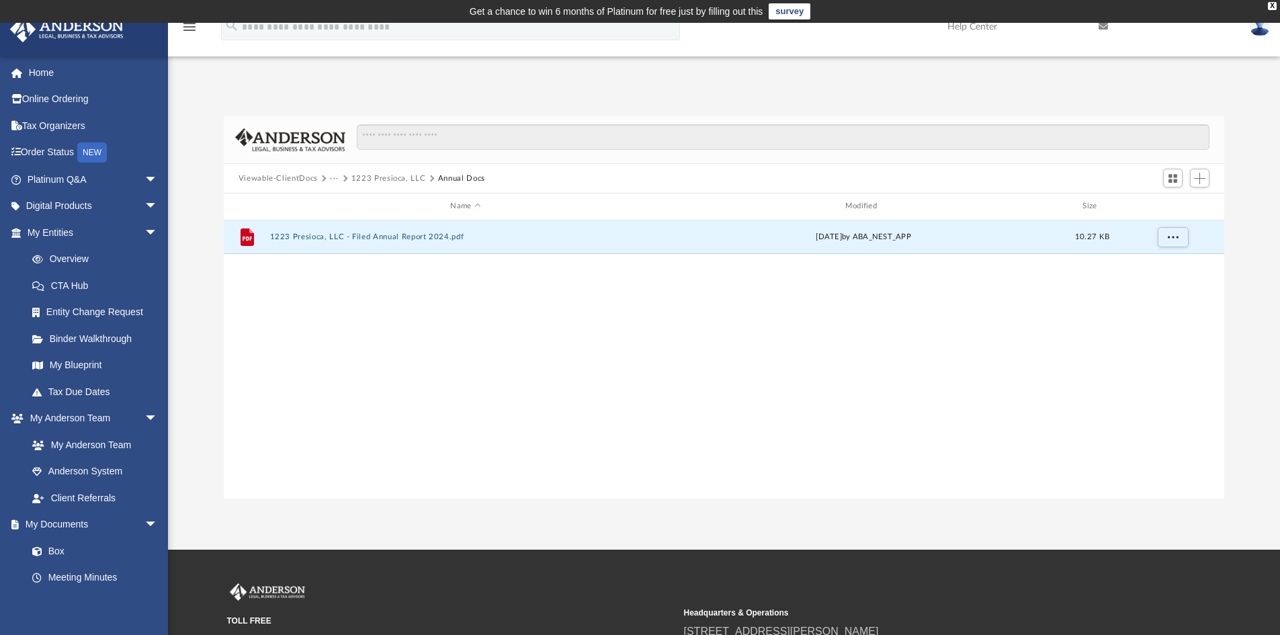
click at [292, 176] on button "Viewable-ClientDocs" at bounding box center [277, 179] width 79 height 12
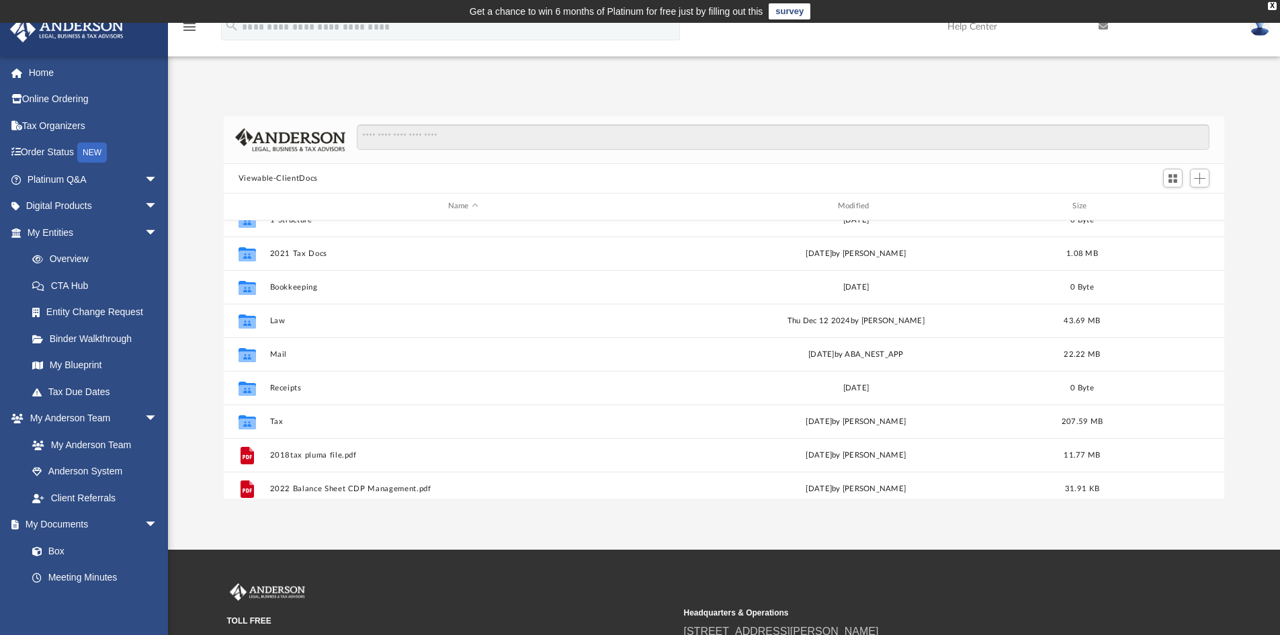
scroll to position [0, 0]
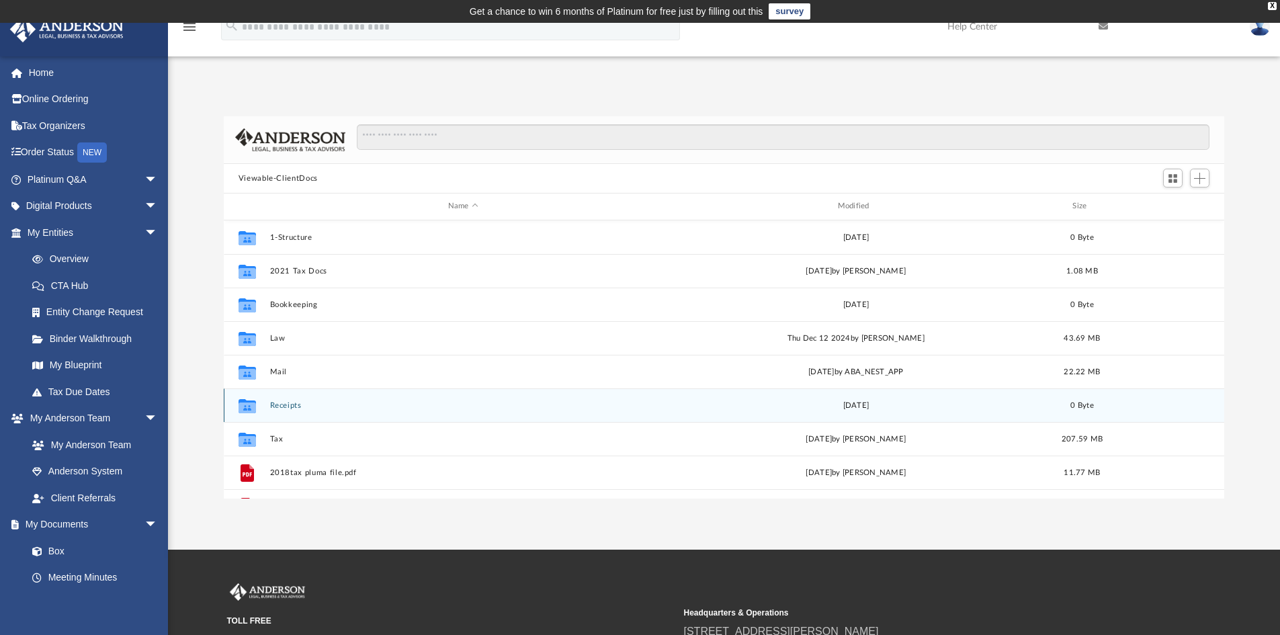
click at [273, 408] on button "Receipts" at bounding box center [462, 405] width 387 height 9
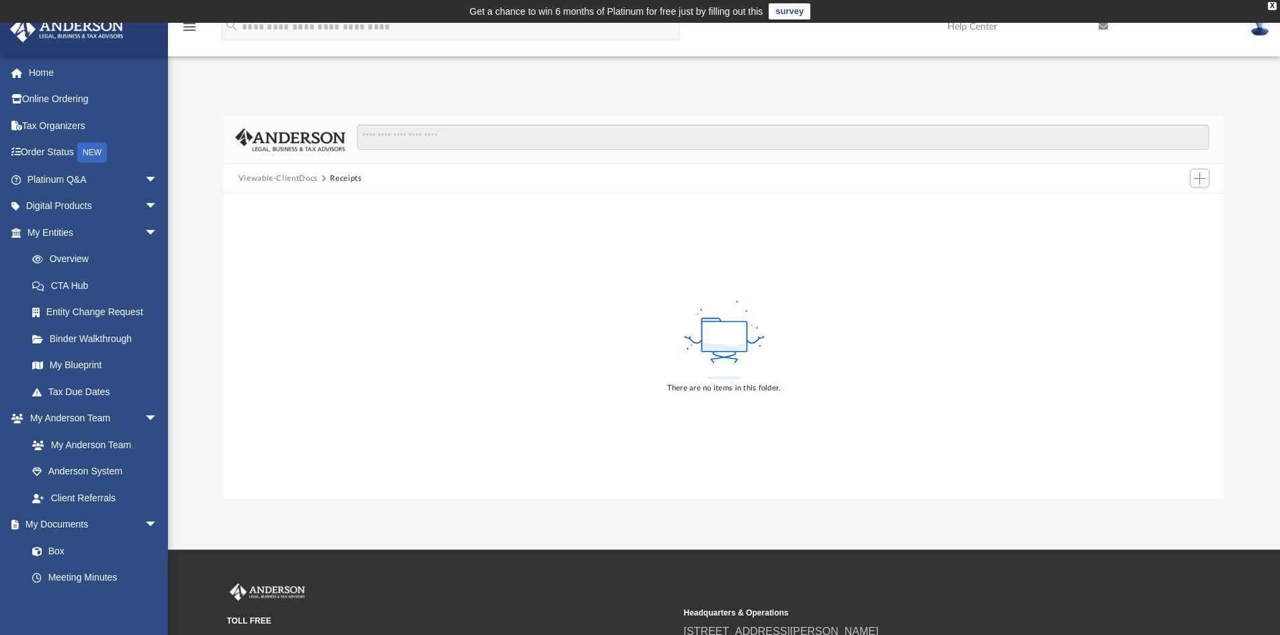
click at [273, 177] on button "Viewable-ClientDocs" at bounding box center [277, 179] width 79 height 12
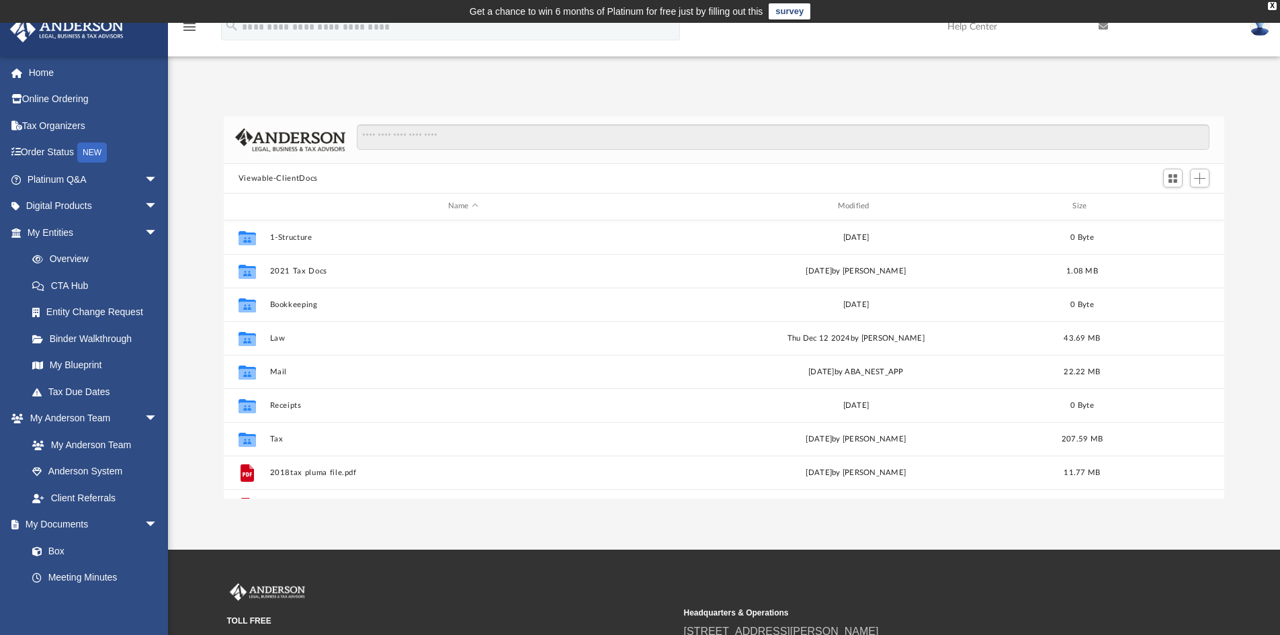
scroll to position [134, 0]
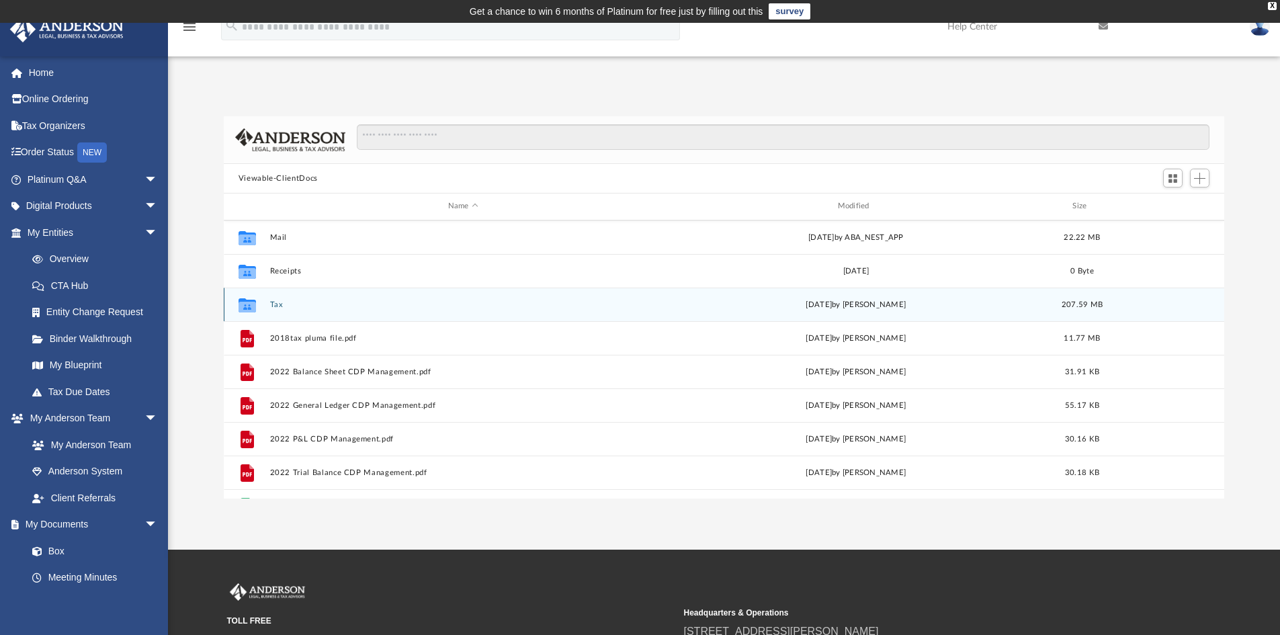
click at [275, 304] on button "Tax" at bounding box center [462, 304] width 387 height 9
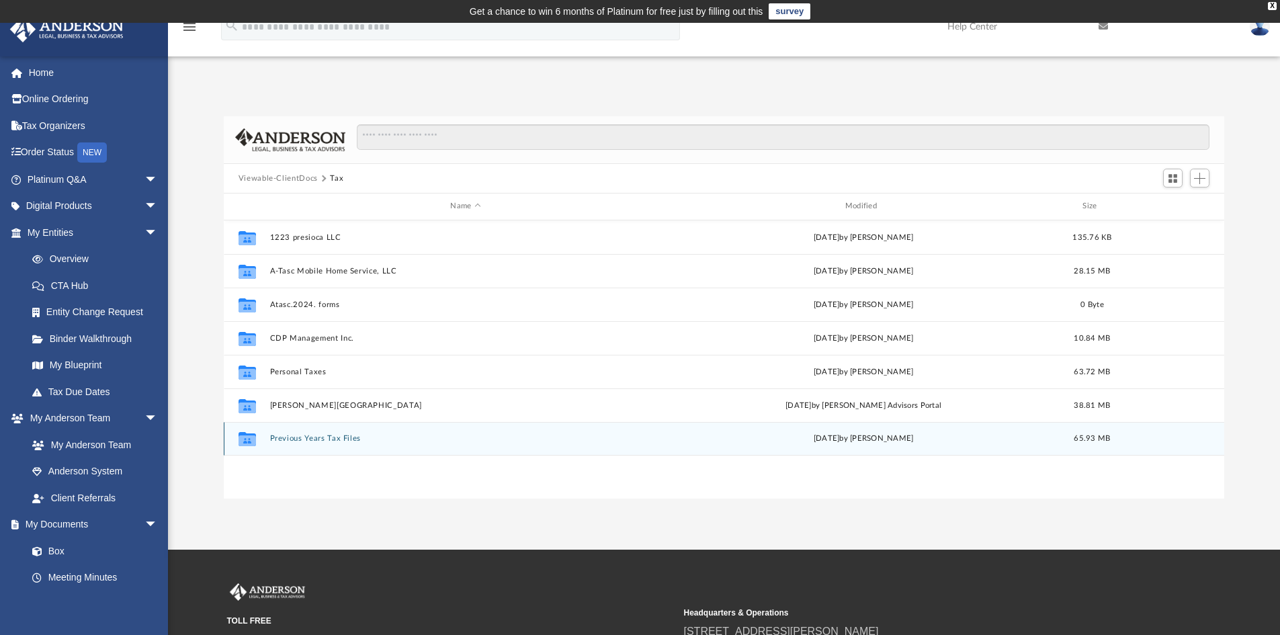
scroll to position [0, 0]
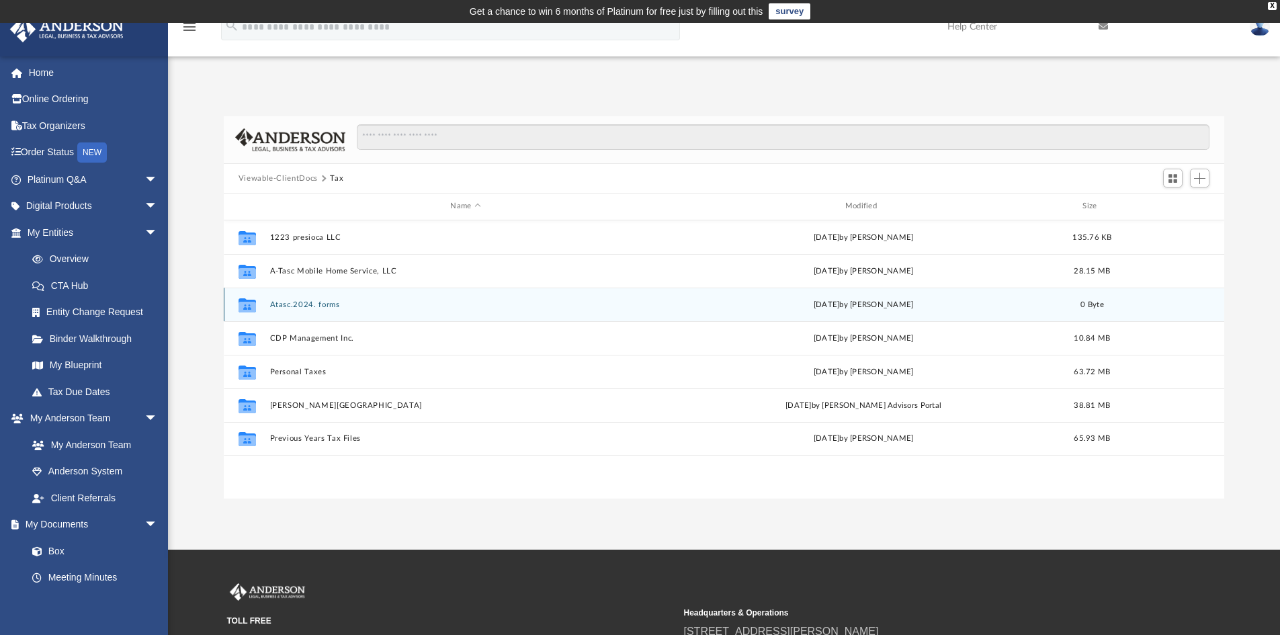
click at [280, 304] on button "Atasc.2024. forms" at bounding box center [465, 304] width 392 height 9
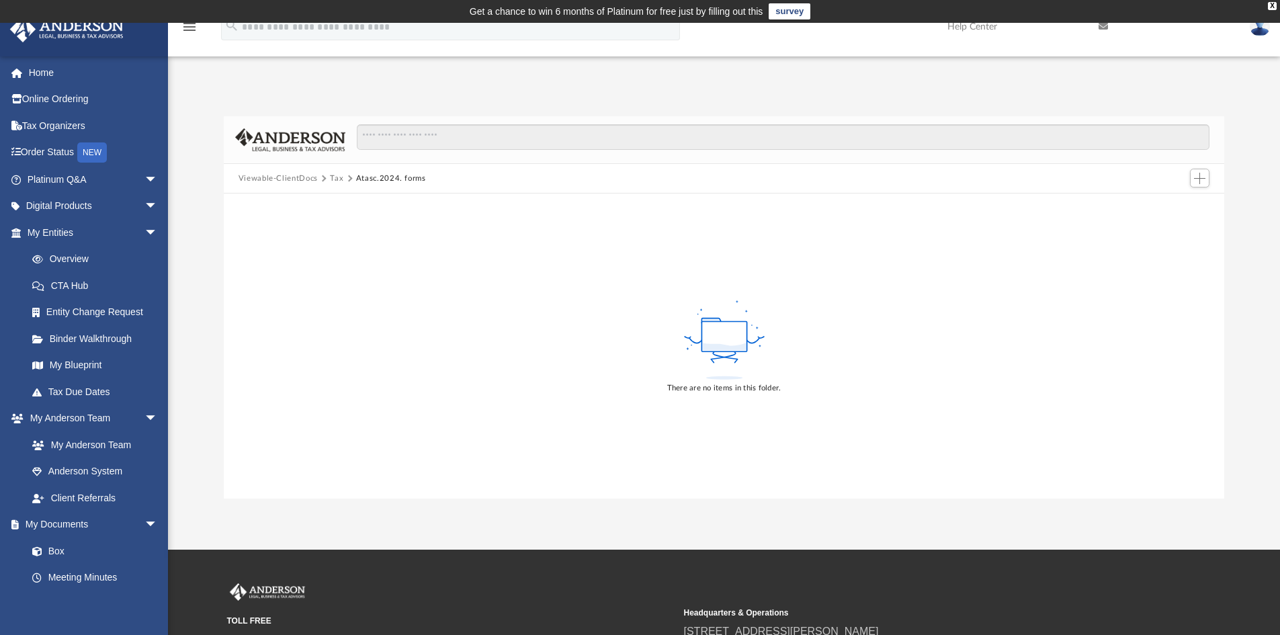
click at [304, 179] on button "Viewable-ClientDocs" at bounding box center [277, 179] width 79 height 12
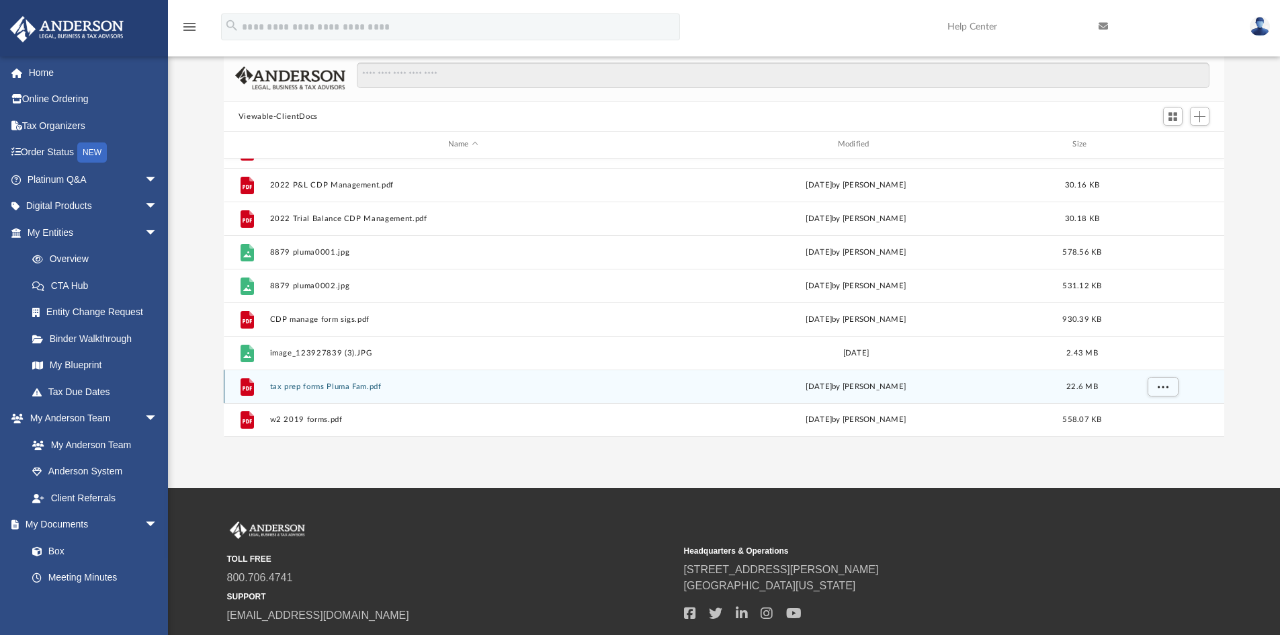
scroll to position [134, 0]
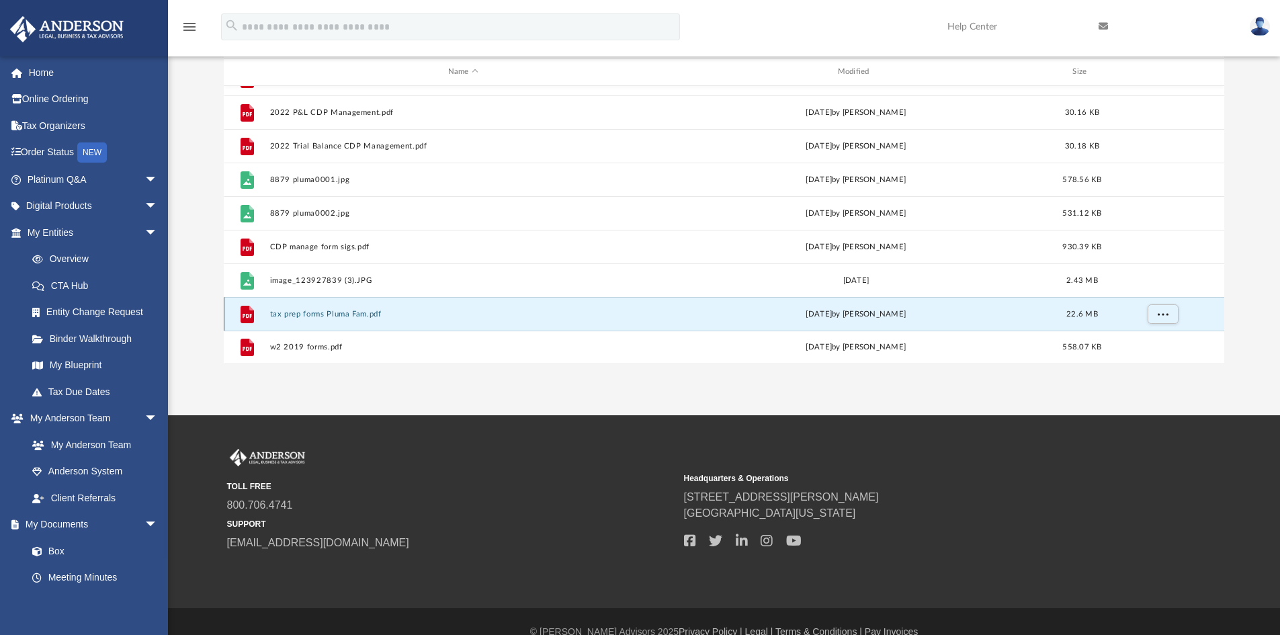
click at [355, 312] on button "tax prep forms Pluma Fam.pdf" at bounding box center [462, 314] width 387 height 9
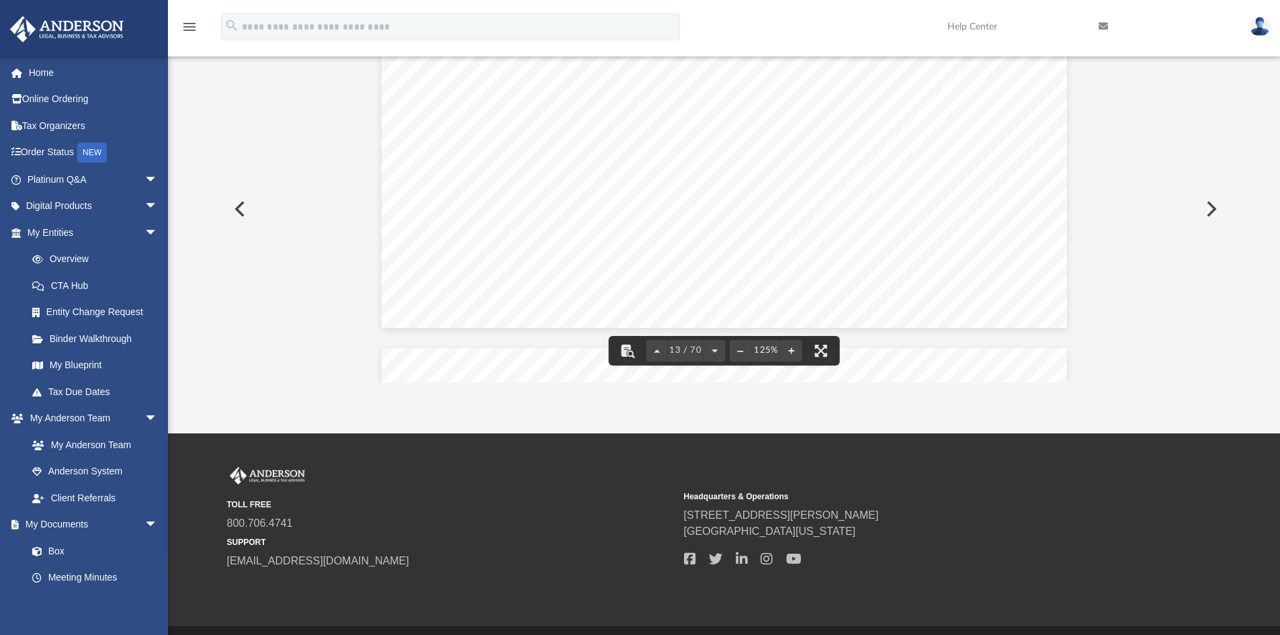
scroll to position [11823, 0]
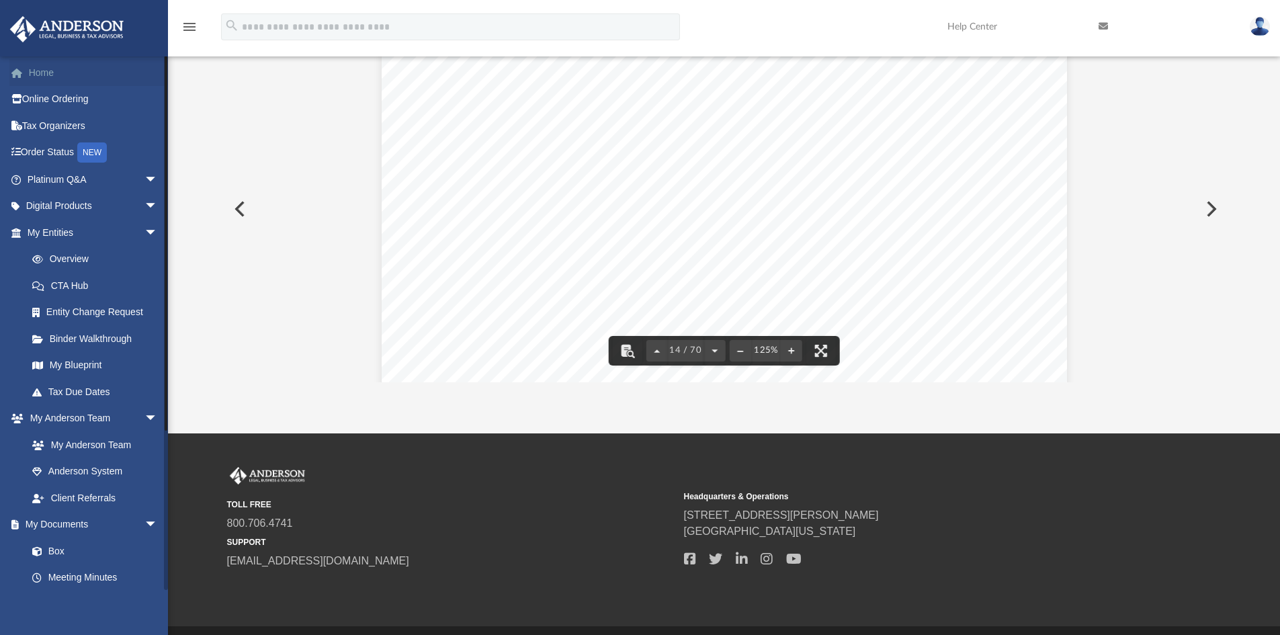
click at [35, 77] on link "Home" at bounding box center [93, 72] width 169 height 27
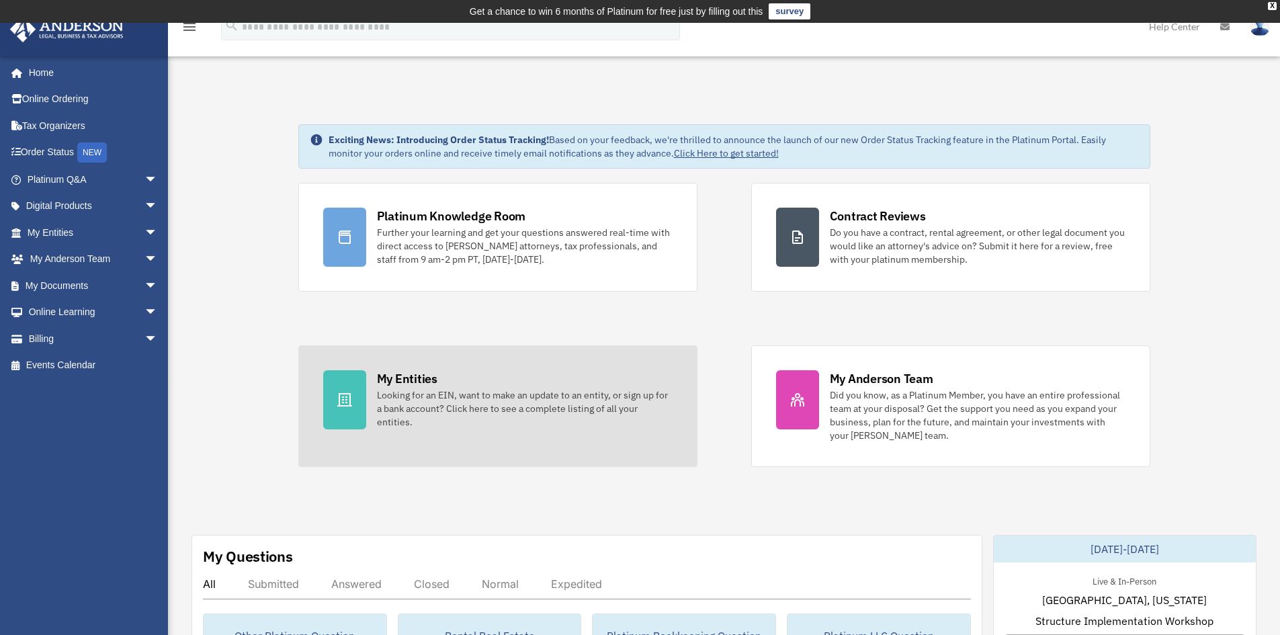
click at [543, 396] on div "Looking for an EIN, want to make an update to an entity, or sign up for a bank …" at bounding box center [525, 408] width 296 height 40
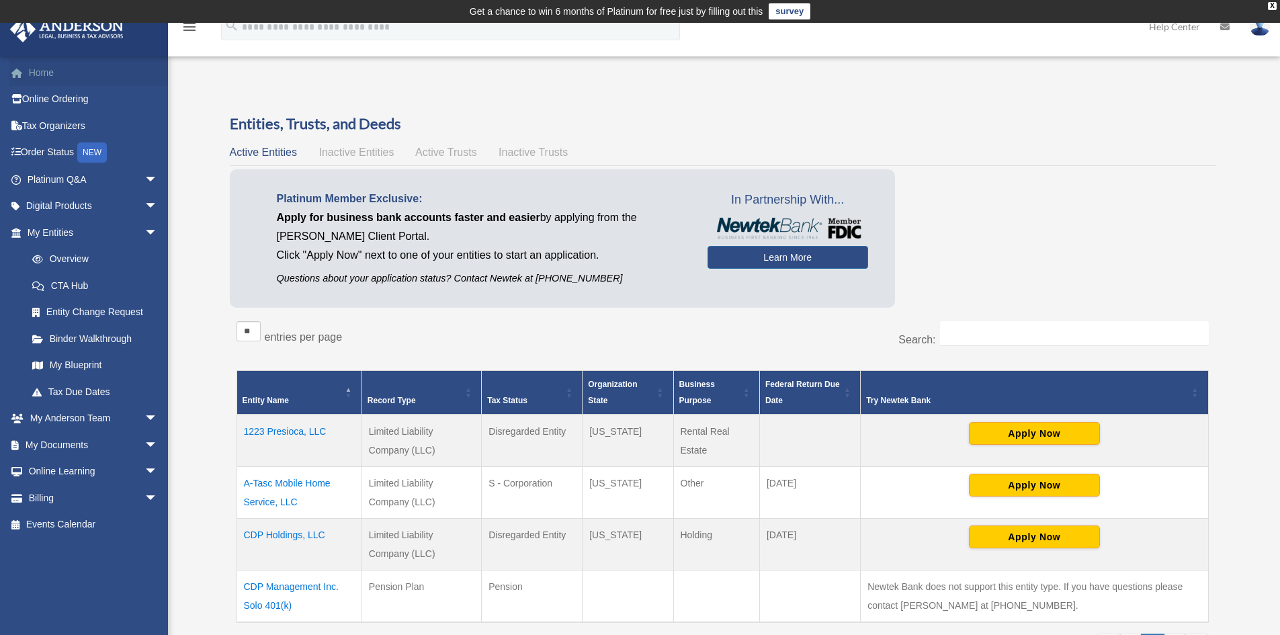
click at [42, 75] on link "Home" at bounding box center [93, 72] width 169 height 27
